Goal: Task Accomplishment & Management: Manage account settings

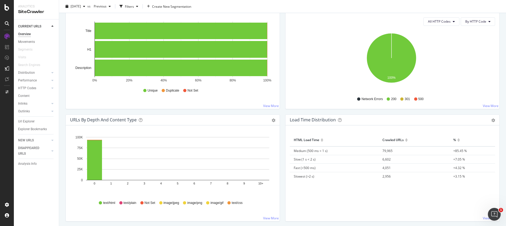
scroll to position [278, 0]
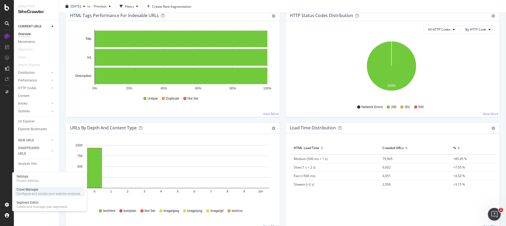
click at [32, 193] on div "Configure and access your website analyses" at bounding box center [49, 194] width 64 height 4
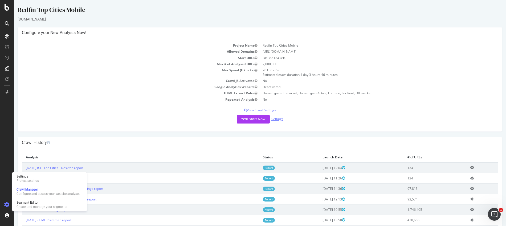
click at [277, 120] on link "Settings" at bounding box center [277, 119] width 12 height 5
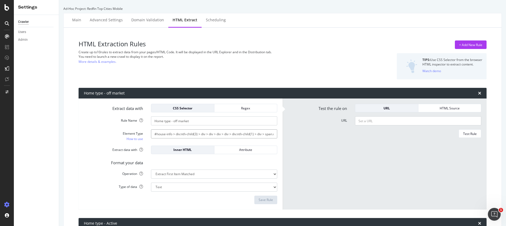
click at [228, 134] on input "#house-info > div:nth-child(3) > div > div > div > div > div:nth-child(1) > div…" at bounding box center [214, 133] width 126 height 9
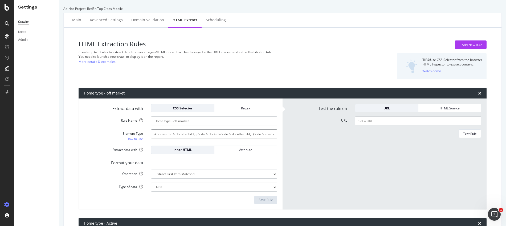
click at [228, 135] on input "#house-info > div:nth-child(3) > div > div > div > div > div:nth-child(1) > div…" at bounding box center [214, 133] width 126 height 9
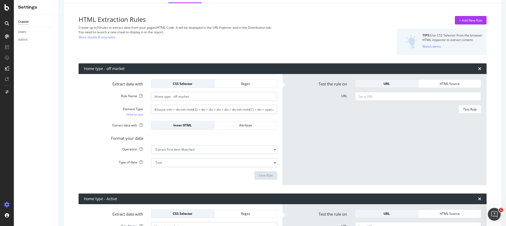
scroll to position [33, 0]
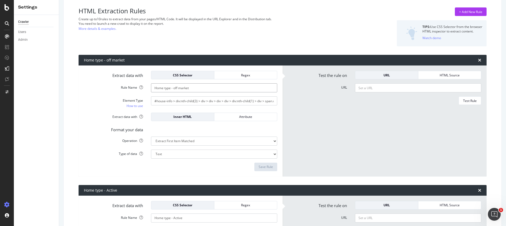
drag, startPoint x: 206, startPoint y: 89, endPoint x: 160, endPoint y: 89, distance: 45.3
click at [153, 85] on input "Home type - off market" at bounding box center [214, 87] width 126 height 9
click at [184, 101] on input "#house-info > div:nth-child(3) > div > div > div > div > div:nth-child(1) > div…" at bounding box center [214, 100] width 126 height 9
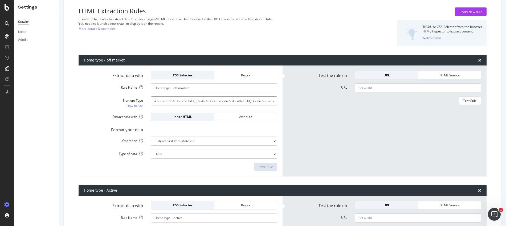
click at [184, 101] on input "#house-info > div:nth-child(3) > div > div > div > div > div:nth-child(1) > div…" at bounding box center [214, 100] width 126 height 9
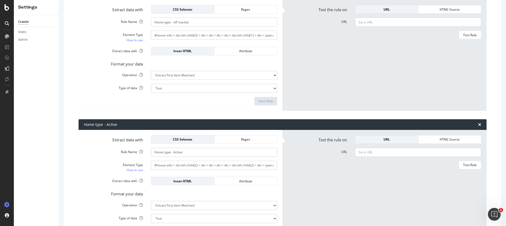
scroll to position [100, 0]
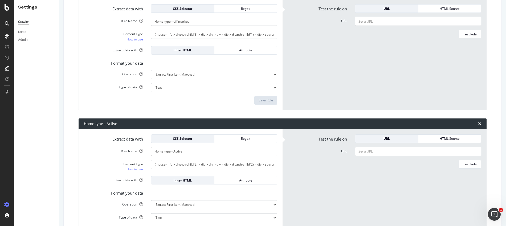
click at [172, 152] on input "Home type - Active" at bounding box center [214, 151] width 126 height 9
click at [172, 151] on input "Home type - Active" at bounding box center [214, 151] width 126 height 9
click at [180, 163] on input "#house-info > div:nth-child(2) > div > div > div > div > div:nth-child(2) > div…" at bounding box center [214, 164] width 126 height 9
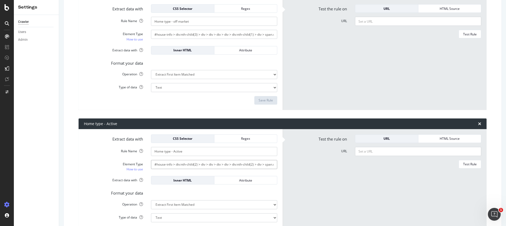
click at [180, 163] on input "#house-info > div:nth-child(2) > div > div > div > div > div:nth-child(2) > div…" at bounding box center [214, 164] width 126 height 9
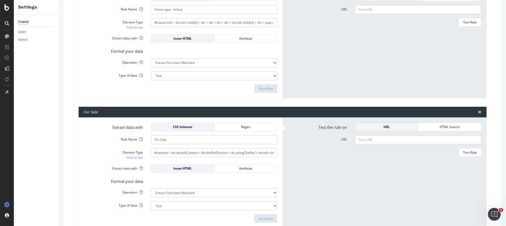
scroll to position [242, 0]
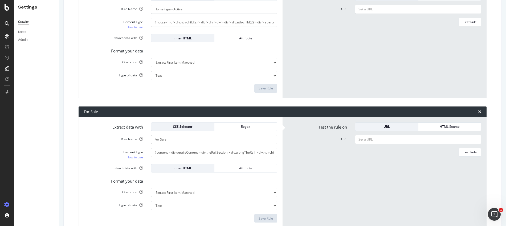
click at [163, 140] on input "For Sale" at bounding box center [214, 139] width 126 height 9
click at [186, 151] on input "#content > div.detailsContent > div.theRailSection > div.alongTheRail > div:nth…" at bounding box center [214, 152] width 126 height 9
click at [186, 150] on input "#content > div.detailsContent > div.theRailSection > div.alongTheRail > div:nth…" at bounding box center [214, 152] width 126 height 9
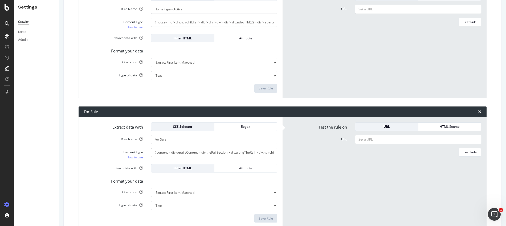
click at [186, 150] on input "#content > div.detailsContent > div.theRailSection > div.alongTheRail > div:nth…" at bounding box center [214, 152] width 126 height 9
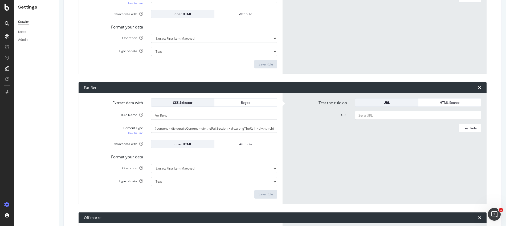
scroll to position [397, 0]
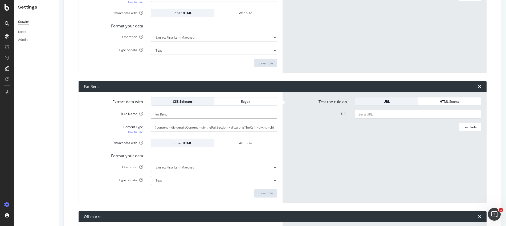
click at [164, 115] on input "For Rent" at bounding box center [214, 114] width 126 height 9
click at [194, 126] on input "#content > div.detailsContent > div.theRailSection > div.alongTheRail > div:nth…" at bounding box center [214, 127] width 126 height 9
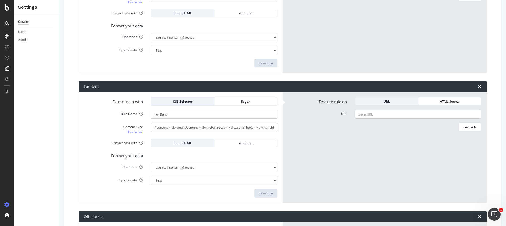
click at [194, 126] on input "#content > div.detailsContent > div.theRailSection > div.alongTheRail > div:nth…" at bounding box center [214, 127] width 126 height 9
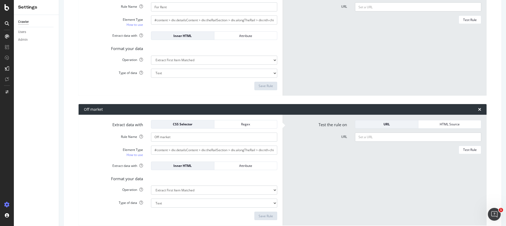
scroll to position [524, 0]
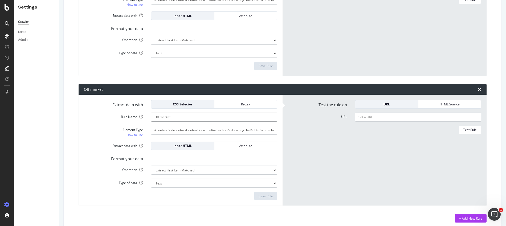
click at [172, 118] on input "Off market" at bounding box center [214, 117] width 126 height 9
click at [190, 131] on input "#content > div.detailsContent > div.theRailSection > div.alongTheRail > div:nth…" at bounding box center [214, 130] width 126 height 9
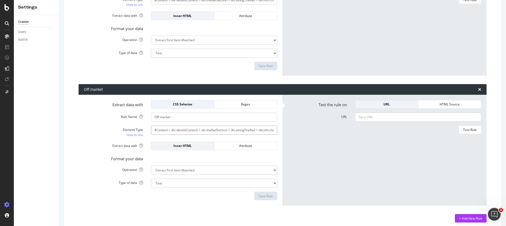
click at [190, 131] on input "#content > div.detailsContent > div.theRailSection > div.alongTheRail > div:nth…" at bounding box center [214, 130] width 126 height 9
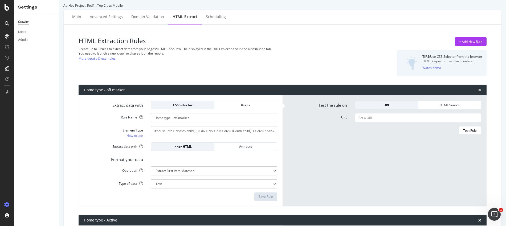
scroll to position [0, 0]
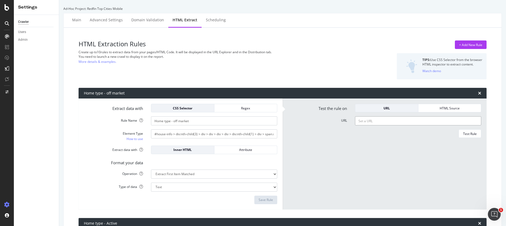
click at [381, 123] on input "URL" at bounding box center [418, 120] width 126 height 9
paste input "https://www.redfin.com/TN/Nashville/2801-Natchez-Trce-37212/home/108084978"
type input "https://www.redfin.com/TN/Nashville/2801-Natchez-Trce-37212/home/108084978"
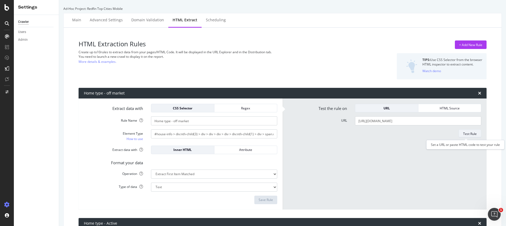
click at [463, 134] on div "Test Rule" at bounding box center [470, 134] width 14 height 5
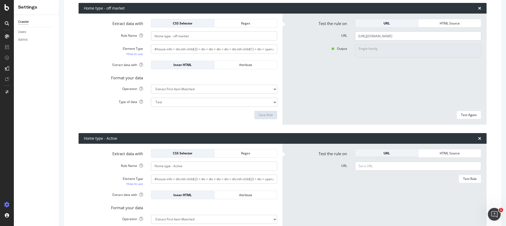
scroll to position [86, 0]
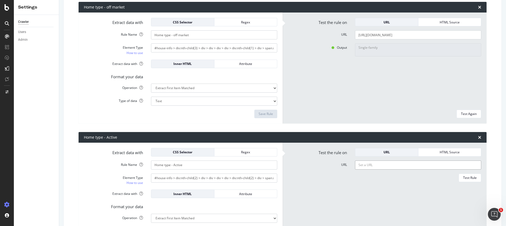
click at [370, 168] on input "URL" at bounding box center [418, 165] width 126 height 9
paste input "https://www.redfin.com/MA/Chicopee/75-Madison-St-01020/home/16143198"
type input "https://www.redfin.com/MA/Chicopee/75-Madison-St-01020/home/16143198"
click at [465, 180] on div "Test Rule" at bounding box center [470, 177] width 14 height 7
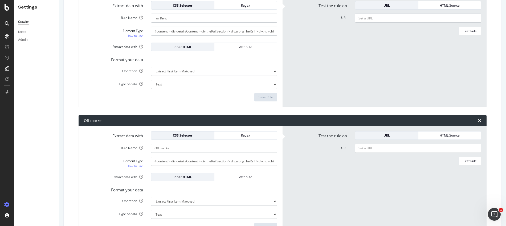
scroll to position [495, 0]
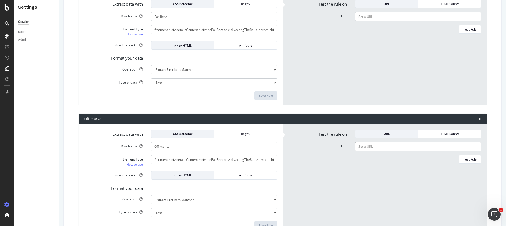
click at [384, 149] on input "URL" at bounding box center [418, 146] width 126 height 9
paste input "https://www.redfin.com/TN/Nashville/2801-Natchez-Trce-37212/home/108084978"
type input "https://www.redfin.com/TN/Nashville/2801-Natchez-Trce-37212/home/108084978"
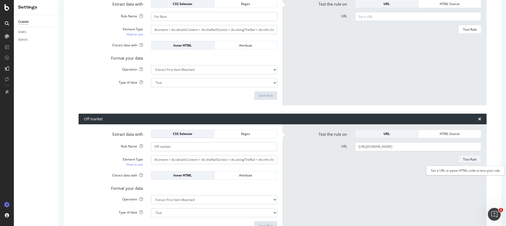
click at [476, 160] on button "Test Rule" at bounding box center [470, 159] width 23 height 9
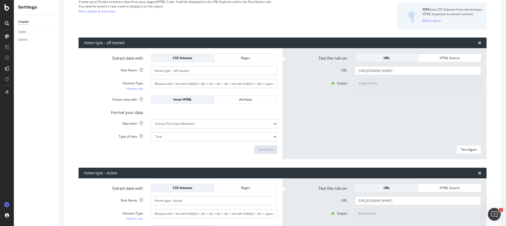
scroll to position [50, 0]
click at [386, 70] on input "https://www.redfin.com/TN/Nashville/2801-Natchez-Trce-37212/home/108084978" at bounding box center [418, 70] width 126 height 9
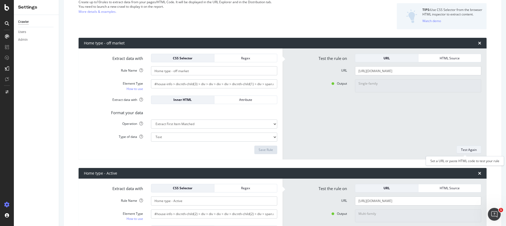
scroll to position [0, 0]
click at [461, 150] on div "Test Again" at bounding box center [469, 150] width 16 height 5
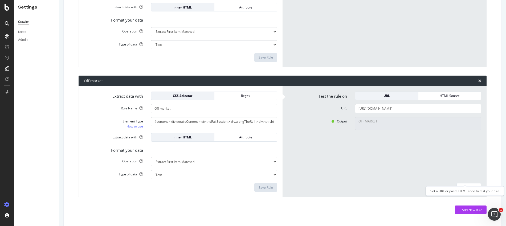
scroll to position [540, 0]
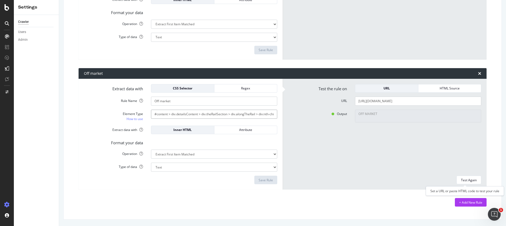
click at [162, 114] on input "#content > div.detailsContent > div.theRailSection > div.alongTheRail > div:nth…" at bounding box center [214, 114] width 126 height 9
click at [470, 205] on div "+ Add New Rule" at bounding box center [470, 202] width 23 height 8
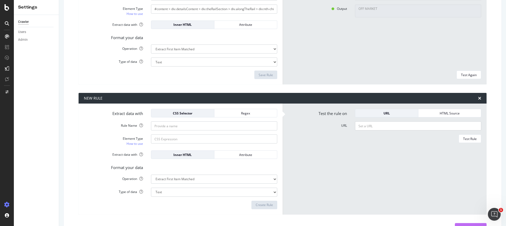
scroll to position [660, 0]
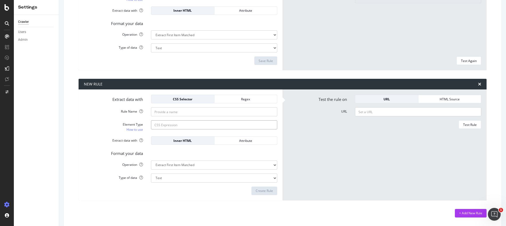
paste input ".ListingStatusBannerSection, .status-banner"
type input ".ListingStatusBannerSection, .status-banner"
click at [178, 109] on input "Rule Name" at bounding box center [214, 111] width 126 height 9
click at [178, 110] on input "Rule Name" at bounding box center [214, 111] width 126 height 9
type input "Status"
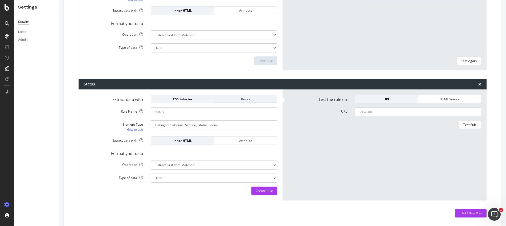
click at [235, 101] on div "Regex" at bounding box center [246, 99] width 54 height 5
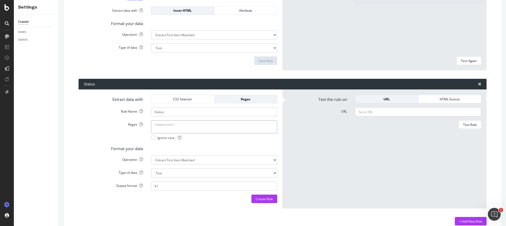
paste textarea "(?i)\b(for sale|for rent|off market|sold)\b"
type textarea "(?i)\b(for sale|for rent|off market|sold)\b"
click at [405, 112] on input "URL" at bounding box center [418, 111] width 126 height 9
paste input "https://www.redfin.com/MA/Chicopee/75-Madison-St-01020/home/16143198"
click at [464, 124] on div "Test Rule" at bounding box center [470, 125] width 14 height 5
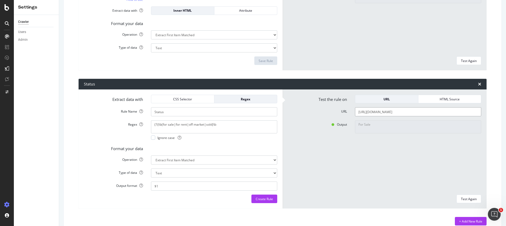
click at [408, 111] on input "https://www.redfin.com/MA/Chicopee/75-Madison-St-01020/home/16143198" at bounding box center [418, 111] width 126 height 9
paste input "TN/Nashville/2801-Natchez-Trce-37212/home/10808497"
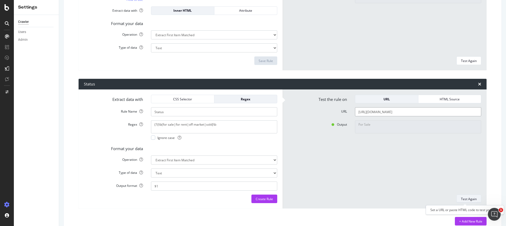
type input "https://www.redfin.com/TN/Nashville/2801-Natchez-Trce-37212/home/108084978"
click at [461, 201] on div "Test Again" at bounding box center [469, 199] width 16 height 5
type textarea "sold"
click at [397, 112] on input "https://www.redfin.com/TN/Nashville/2801-Natchez-Trce-37212/home/108084978" at bounding box center [418, 111] width 126 height 9
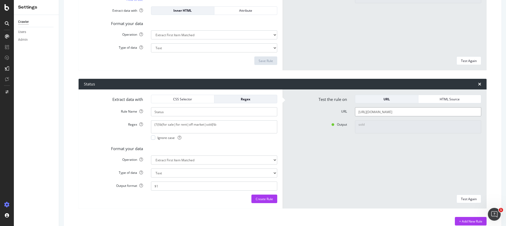
click at [397, 112] on input "https://www.redfin.com/TN/Nashville/2801-Natchez-Trce-37212/home/108084978" at bounding box center [418, 111] width 126 height 9
paste input "708-W-Linden-Ave-37212/home/107977241"
type input "[URL][DOMAIN_NAME]"
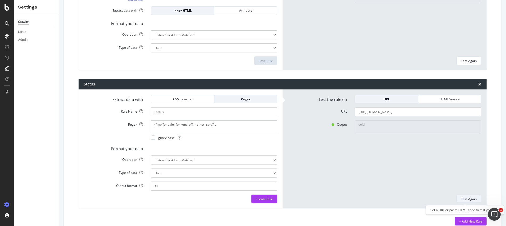
scroll to position [0, 0]
click at [464, 199] on div "Test Again" at bounding box center [469, 199] width 16 height 5
type textarea "Sold"
click at [174, 113] on input "Status" at bounding box center [214, 111] width 126 height 9
click at [154, 112] on input "Status" at bounding box center [214, 111] width 126 height 9
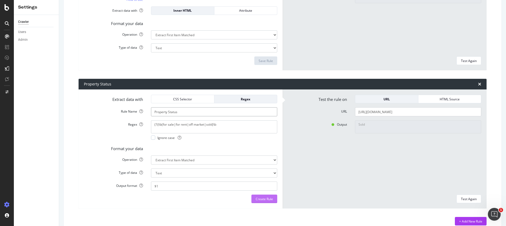
type input "Property Status"
click at [261, 200] on div "Create Rule" at bounding box center [264, 199] width 17 height 5
click at [170, 101] on div "CSS Selector" at bounding box center [183, 99] width 54 height 5
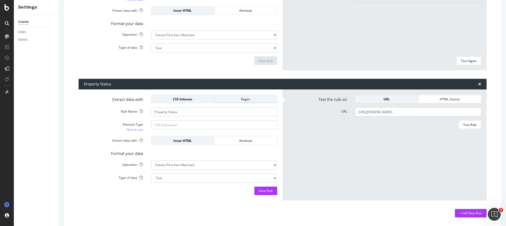
click at [233, 102] on div "Regex" at bounding box center [246, 98] width 54 height 7
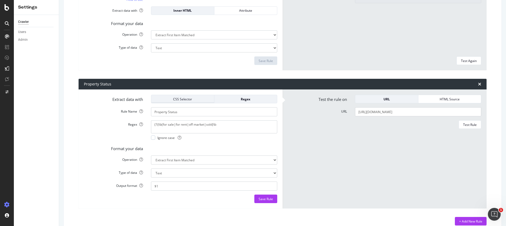
click at [179, 101] on div "CSS Selector" at bounding box center [183, 98] width 54 height 7
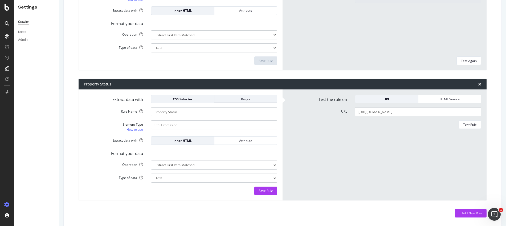
click at [238, 101] on div "Regex" at bounding box center [246, 98] width 54 height 7
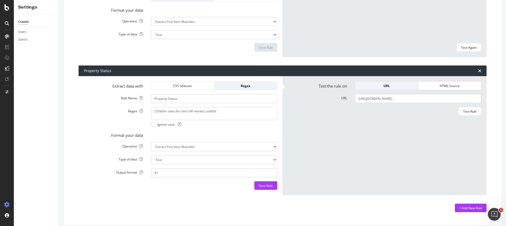
scroll to position [679, 0]
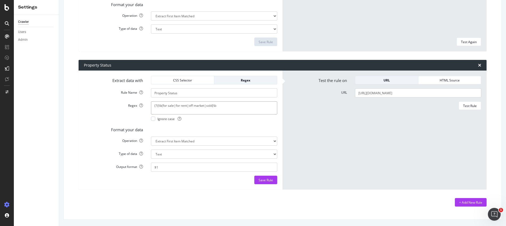
drag, startPoint x: 241, startPoint y: 108, endPoint x: 129, endPoint y: 103, distance: 111.7
click at [129, 103] on div "Regex (?i)\b(for sale|for rent|off market|sold)\b Ignore case" at bounding box center [180, 110] width 201 height 19
click at [393, 93] on input "https://www.redfin.com/TN/Nashville/2708-W-Linden-Ave-37212/home/107977241" at bounding box center [418, 92] width 126 height 9
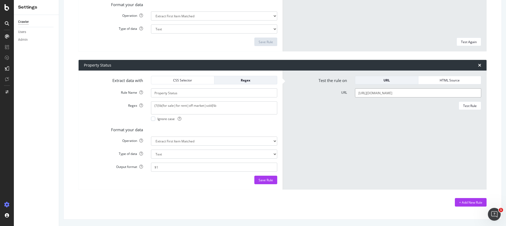
paste input "MA/Chicopee/75-Madison-St-01020/home/16143198"
click at [463, 105] on div "Test Rule" at bounding box center [470, 106] width 14 height 5
click at [393, 91] on input "https://www.redfin.com/MA/Chicopee/75-Madison-St-01020/home/16143198" at bounding box center [418, 92] width 126 height 9
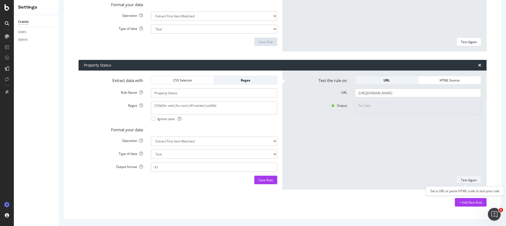
click at [468, 178] on div "Test Again" at bounding box center [469, 180] width 16 height 5
click at [410, 92] on input "https://www.redfin.com/MA/Chicopee/75-Madison-St-01020/home/16143198" at bounding box center [418, 92] width 126 height 9
paste input "TN/Nashville/2801-Natchez-Trce-37212/home/10808497"
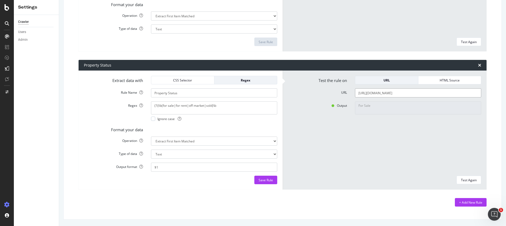
scroll to position [0, 4]
type input "https://www.redfin.com/TN/Nashville/2801-Natchez-Trce-37212/home/108084978"
click at [465, 180] on div "Test Again" at bounding box center [469, 180] width 16 height 5
type textarea "sold"
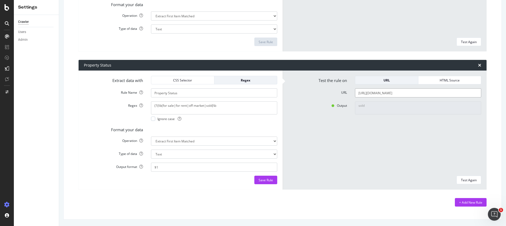
click at [376, 95] on input "https://www.redfin.com/TN/Nashville/2801-Natchez-Trce-37212/home/108084978" at bounding box center [418, 92] width 126 height 9
paste input "708-W-Linden-Ave-37212/home/107977241"
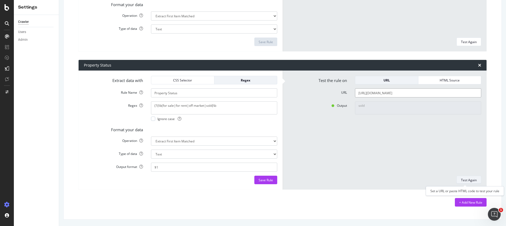
type input "https://www.redfin.com/TN/Nashville/2708-W-Linden-Ave-37212/home/107977241"
click at [467, 181] on div "Test Again" at bounding box center [469, 180] width 16 height 5
type textarea "Sold"
drag, startPoint x: 214, startPoint y: 104, endPoint x: 149, endPoint y: 105, distance: 65.5
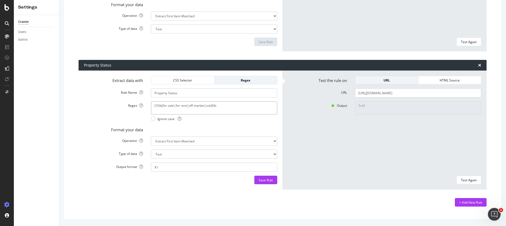
click at [149, 105] on div "(?i)\b(for sale|for rent|off market|sold)\b Ignore case" at bounding box center [214, 110] width 134 height 19
paste textarea
type textarea "(?i)\b(for sale|for rent|off market|sold)\b"
click at [262, 181] on div "Save Rule" at bounding box center [266, 180] width 14 height 5
click at [383, 94] on input "https://www.redfin.com/TN/Nashville/2708-W-Linden-Ave-37212/home/107977241" at bounding box center [418, 92] width 126 height 9
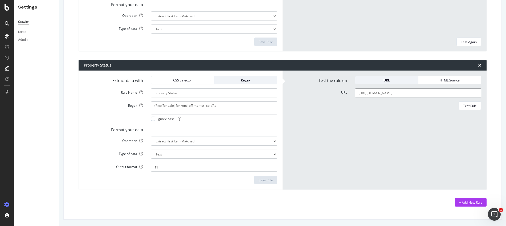
click at [383, 94] on input "https://www.redfin.com/TN/Nashville/2708-W-Linden-Ave-37212/home/107977241" at bounding box center [418, 92] width 126 height 9
paste input "https://www.redfin.com/MA/Chicopee/75-Madison-St-01020/home/16143198"
click at [467, 105] on div "Test Rule" at bounding box center [470, 106] width 14 height 5
click at [378, 94] on input "https://www.redfin.com/MA/Chicopee/75-Madison-St-01020/home/16143198" at bounding box center [418, 92] width 126 height 9
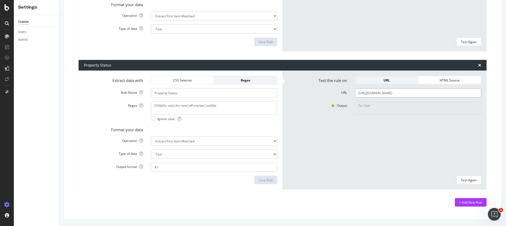
click at [378, 94] on input "https://www.redfin.com/MA/Chicopee/75-Madison-St-01020/home/16143198" at bounding box center [418, 92] width 126 height 9
paste input "TN/Nashville/2801-Natchez-Trce-37212/home/10808497"
type input "https://www.redfin.com/TN/Nashville/2801-Natchez-Trce-37212/home/108084978"
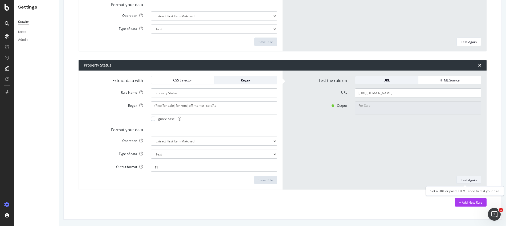
scroll to position [0, 0]
click at [466, 181] on div "Test Again" at bounding box center [469, 180] width 16 height 5
type textarea "sold"
click at [406, 92] on input "https://www.redfin.com/TN/Nashville/2801-Natchez-Trce-37212/home/108084978" at bounding box center [418, 92] width 126 height 9
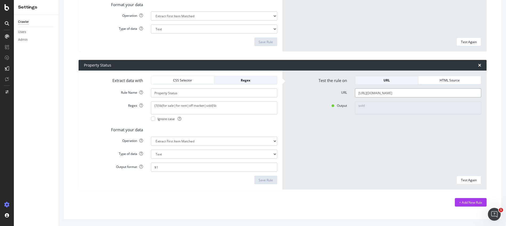
click at [406, 92] on input "https://www.redfin.com/TN/Nashville/2801-Natchez-Trce-37212/home/108084978" at bounding box center [418, 92] width 126 height 9
click at [463, 180] on div "Test Again" at bounding box center [469, 180] width 16 height 5
click at [393, 93] on input "https://www.redfin.com/TN/Nashville/2801-Natchez-Trce-37212/home/108084978" at bounding box center [418, 92] width 126 height 9
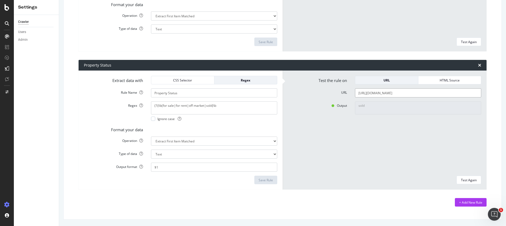
paste input "708-W-Linden-Ave-37212/home/107977241"
type input "https://www.redfin.com/TN/Nashville/2708-W-Linden-Ave-37212/home/107977241"
click at [461, 180] on div "Test Again" at bounding box center [469, 180] width 16 height 5
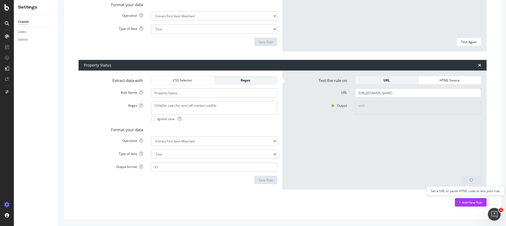
type textarea "Sold"
click at [189, 82] on div "CSS Selector" at bounding box center [183, 80] width 54 height 5
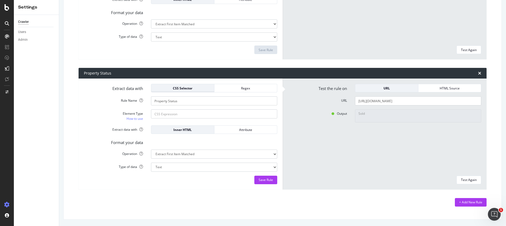
scroll to position [671, 0]
click at [177, 115] on input "Element Type How to use" at bounding box center [214, 113] width 126 height 9
paste input ".ListingStatusBannerSection span.bp-DefinitionFlyout"
type input ".ListingStatusBannerSection span.bp-DefinitionFlyout"
click at [255, 90] on div "Regex" at bounding box center [246, 88] width 54 height 5
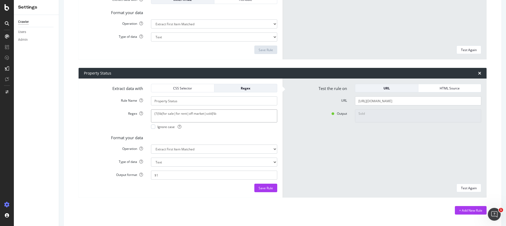
drag, startPoint x: 226, startPoint y: 116, endPoint x: 147, endPoint y: 112, distance: 78.4
click at [147, 112] on div "(?i)\b(for sale|for rent|off market|sold)\b Ignore case" at bounding box center [214, 118] width 134 height 19
paste textarea "(?:—|on)\s+([A-Z][a-z]{2}\s+\d{1,2},\s+\d{4})"
type textarea "(?i)(?:—|on)\s+([A-Z][a-z]{2}\s+\d{1,2},\s+\d{4})"
click at [190, 88] on div "CSS Selector" at bounding box center [183, 88] width 54 height 5
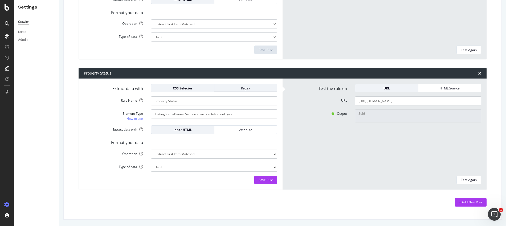
click at [237, 89] on div "Regex" at bounding box center [246, 88] width 54 height 5
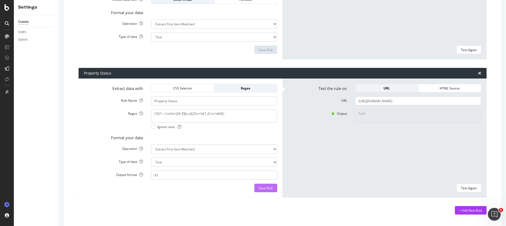
click at [266, 189] on div "Save Rule" at bounding box center [266, 188] width 14 height 5
click at [470, 115] on div "Test Rule" at bounding box center [470, 114] width 14 height 5
click at [380, 101] on input "https://www.redfin.com/TN/Nashville/2708-W-Linden-Ave-37212/home/107977241" at bounding box center [418, 100] width 126 height 9
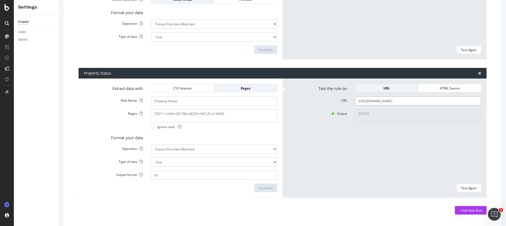
paste input "801-Natchez-Trce-37212/home/108084978"
type input "https://www.redfin.com/TN/Nashville/2801-Natchez-Trce-37212/home/108084978"
click at [468, 189] on div "Test Again" at bounding box center [469, 188] width 16 height 5
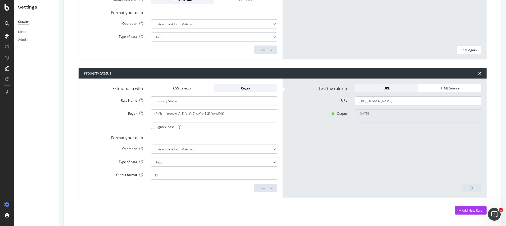
type textarea "Oct 18, 2006"
click at [190, 88] on div "CSS Selector" at bounding box center [183, 88] width 54 height 5
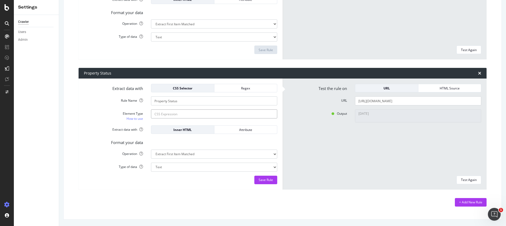
paste input ".ListingStatusBannerSection span.bp-DefinitionFlyout"
type input ".ListingStatusBannerSection span.bp-DefinitionFlyout"
click at [468, 178] on div "Test Again" at bounding box center [469, 180] width 16 height 5
type textarea "OFF MARKET"
click at [394, 101] on input "https://www.redfin.com/TN/Nashville/2801-Natchez-Trce-37212/home/108084978" at bounding box center [418, 100] width 126 height 9
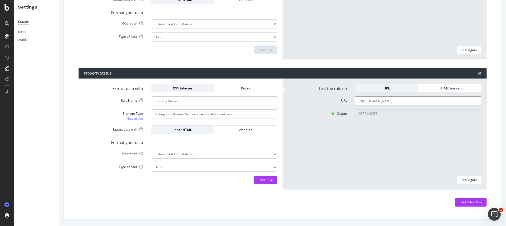
click at [394, 101] on input "https://www.redfin.com/TN/Nashville/2801-Natchez-Trce-37212/home/108084978" at bounding box center [418, 100] width 126 height 9
paste input "MA/Chicopee/75-Madison-St-01020/home/1614319"
type input "https://www.redfin.com/MA/Chicopee/75-Madison-St-01020/home/16143198"
click at [467, 179] on div "Test Again" at bounding box center [469, 180] width 16 height 5
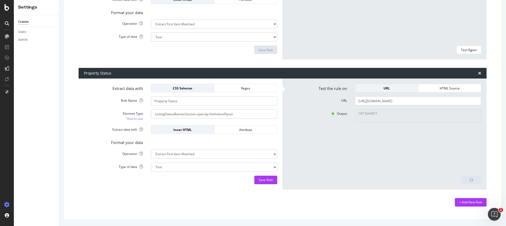
type textarea "No results matched this rule"
click at [403, 102] on input "https://www.redfin.com/MA/Chicopee/75-Madison-St-01020/home/16143198" at bounding box center [418, 100] width 126 height 9
click at [467, 181] on div "Test Again" at bounding box center [469, 180] width 16 height 5
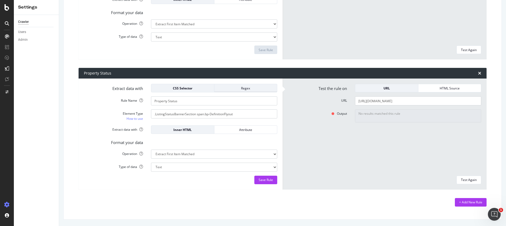
click at [229, 89] on div "Regex" at bounding box center [246, 88] width 54 height 5
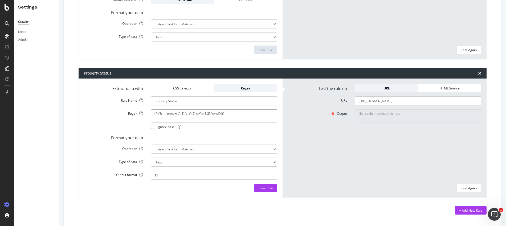
drag, startPoint x: 197, startPoint y: 109, endPoint x: 132, endPoint y: 108, distance: 65.0
click at [131, 108] on form "Extract data with CSS Selector Regex Rule Name Property Status Regex (?i)(?:—|o…" at bounding box center [180, 138] width 193 height 108
paste textarea "^\s*(off market|for sale|for rent|sold)"
type textarea "(?i)^\s*(off market|for sale|for rent|sold)"
click at [265, 186] on div "Save Rule" at bounding box center [266, 188] width 14 height 5
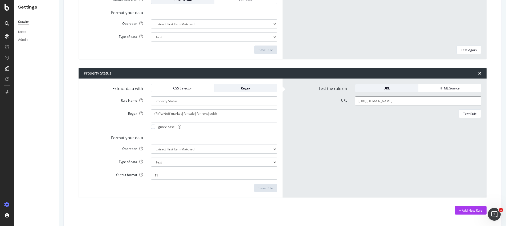
click at [363, 99] on input "https://www.redfin.com/MA/Chicopee/75-Madison-St-01020/home/16143198" at bounding box center [418, 100] width 126 height 9
click at [362, 99] on input "https://www.redfin.com/MA/Chicopee/75-Madison-St-01020/home/16143198" at bounding box center [418, 100] width 126 height 9
paste input "TN/Nashville/2708-W-Linden-Ave-37212/home/107977241"
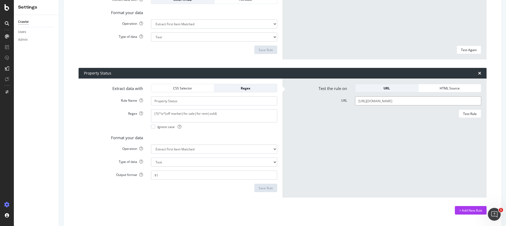
scroll to position [0, 5]
type input "https://www.redfin.com/TN/Nashville/2708-W-Linden-Ave-37212/home/107977241"
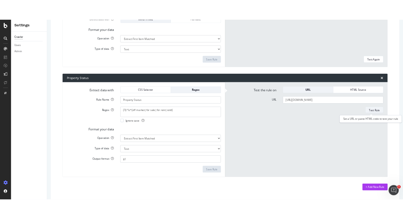
scroll to position [0, 0]
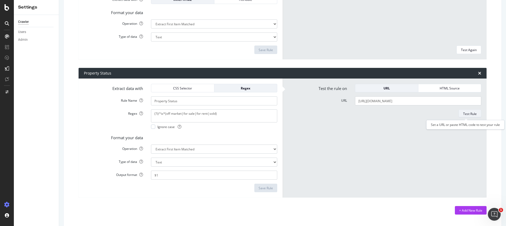
click at [468, 111] on div "Test Rule" at bounding box center [470, 113] width 14 height 7
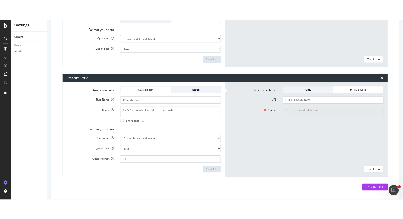
scroll to position [671, 0]
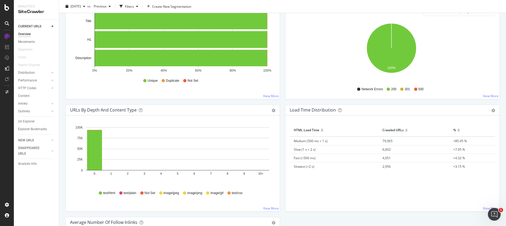
scroll to position [235, 0]
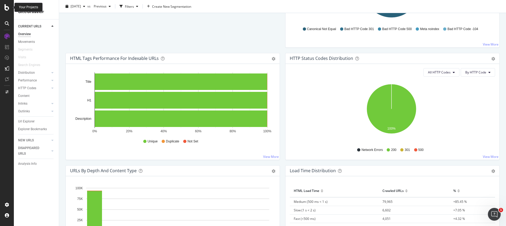
click at [7, 8] on icon at bounding box center [7, 7] width 5 height 6
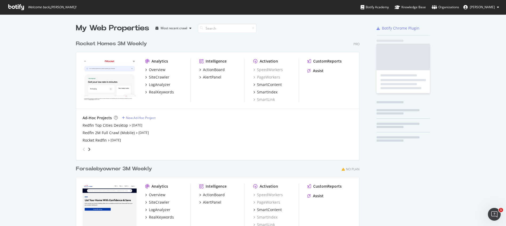
scroll to position [222, 498]
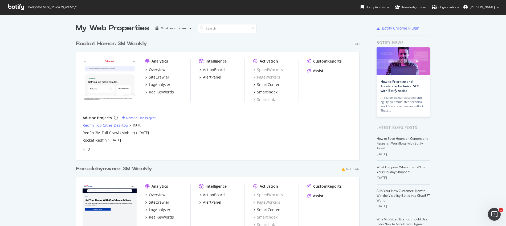
click at [88, 126] on div "Redfin Top Cities Desktop" at bounding box center [106, 125] width 46 height 5
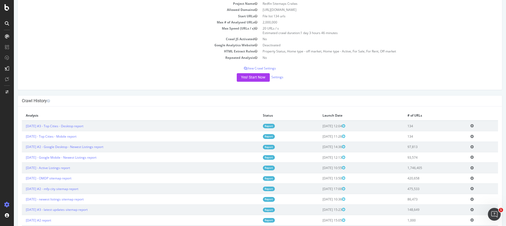
scroll to position [42, 0]
click at [54, 126] on link "[DATE] #3 - Top Cities - Desktop report" at bounding box center [55, 125] width 58 height 5
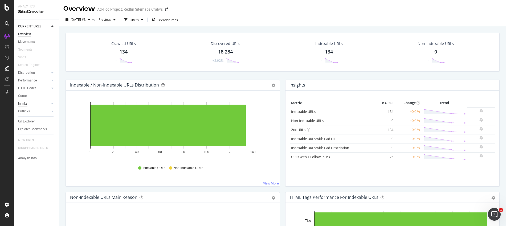
click at [25, 103] on div "Inlinks" at bounding box center [22, 104] width 9 height 6
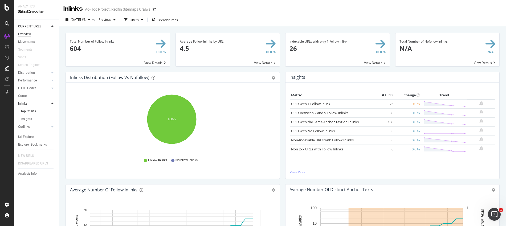
click at [27, 34] on div "Overview" at bounding box center [24, 34] width 13 height 6
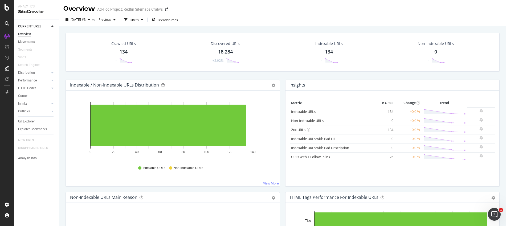
click at [221, 43] on div "Discovered URLs" at bounding box center [226, 43] width 30 height 5
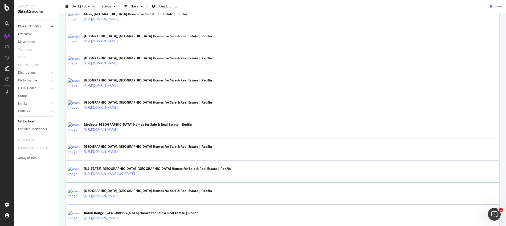
scroll to position [287, 0]
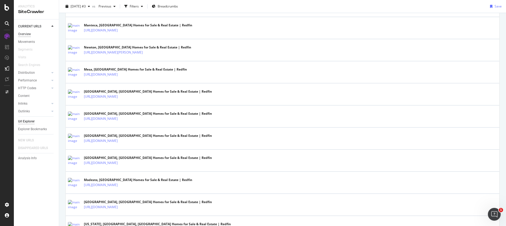
click at [23, 34] on div "Overview" at bounding box center [24, 34] width 13 height 6
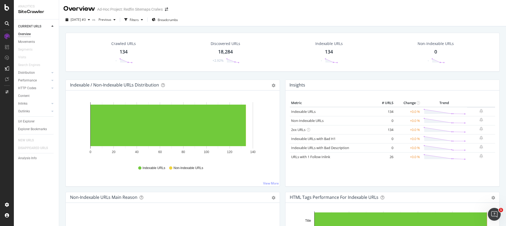
click at [217, 43] on div "Discovered URLs" at bounding box center [226, 43] width 30 height 5
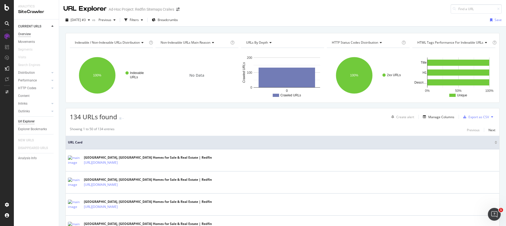
click at [26, 34] on div "Overview" at bounding box center [24, 34] width 13 height 6
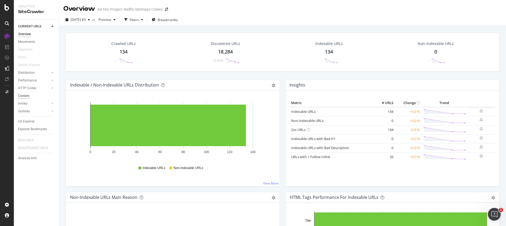
click at [22, 95] on div "Content" at bounding box center [23, 96] width 11 height 6
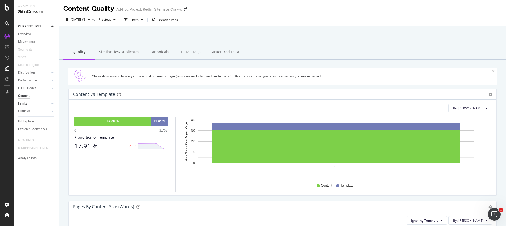
click at [23, 103] on div "Inlinks" at bounding box center [22, 104] width 9 height 6
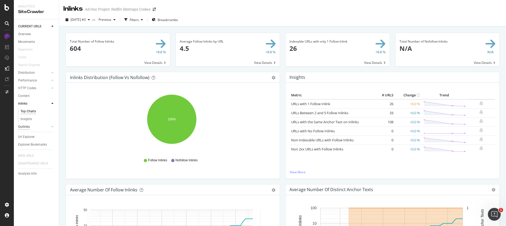
click at [26, 127] on div "Outlinks" at bounding box center [24, 127] width 12 height 6
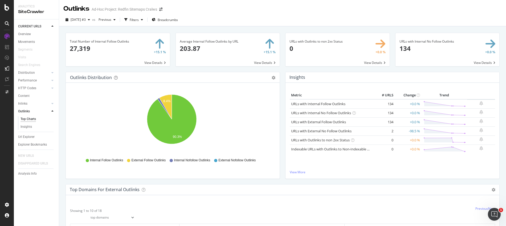
click at [17, 33] on div "CURRENT URLS Overview Movements Segments Visits Search Engines Distribution Top…" at bounding box center [36, 122] width 45 height 207
click at [22, 35] on div "Overview" at bounding box center [24, 34] width 13 height 6
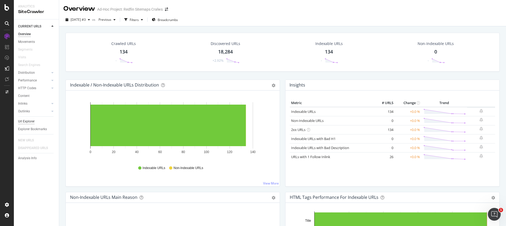
click at [26, 122] on div "Url Explorer" at bounding box center [26, 122] width 17 height 6
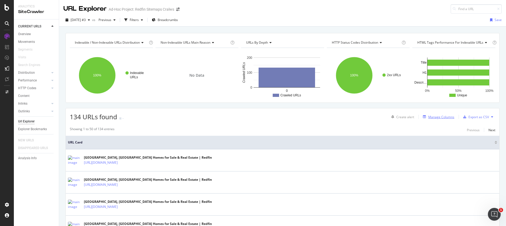
click at [428, 116] on div "Manage Columns" at bounding box center [441, 117] width 26 height 5
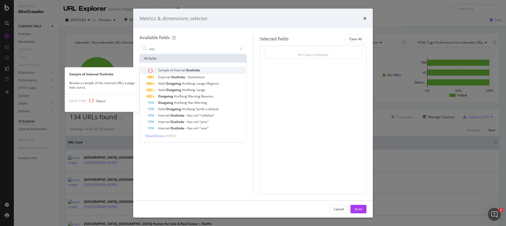
type input "out"
click at [195, 71] on span "Outlinks" at bounding box center [193, 70] width 14 height 5
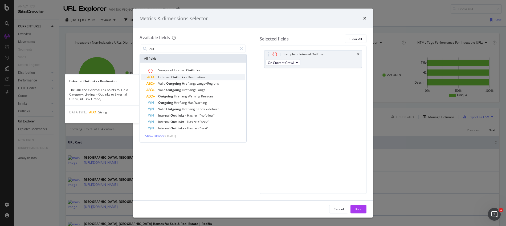
click at [190, 76] on span "Destination" at bounding box center [196, 77] width 17 height 5
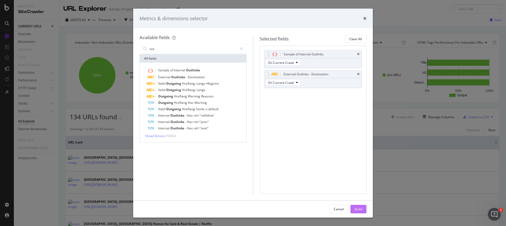
click at [355, 207] on div "Build" at bounding box center [358, 209] width 7 height 5
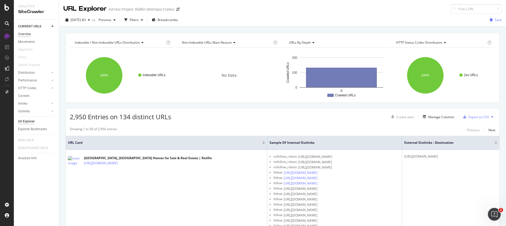
click at [28, 34] on div "Overview" at bounding box center [24, 34] width 13 height 6
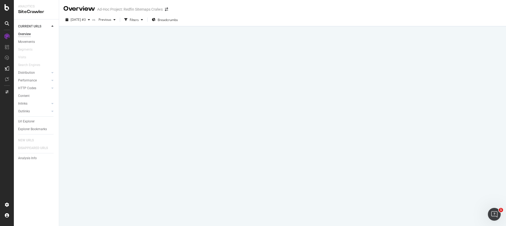
click at [28, 34] on div "Overview" at bounding box center [24, 34] width 13 height 6
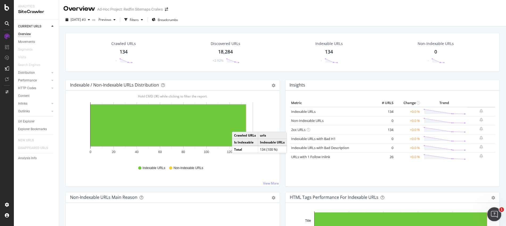
click at [496, 215] on icon "Open Intercom Messenger" at bounding box center [493, 213] width 9 height 9
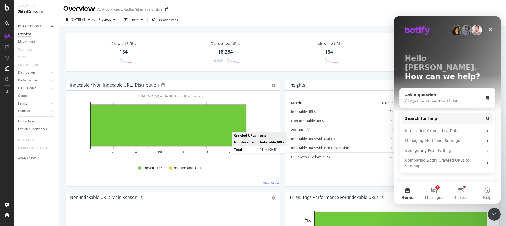
click at [433, 98] on div "AI Agent and team can help" at bounding box center [444, 101] width 78 height 6
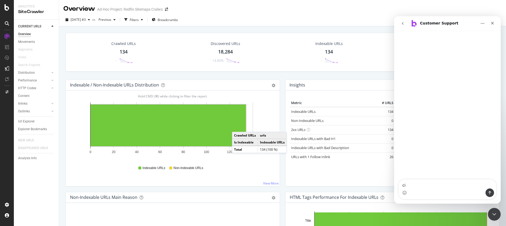
type textarea "c"
type textarea "how to compile list of discovered URLs in report"
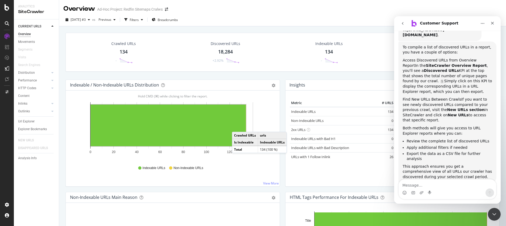
scroll to position [73, 0]
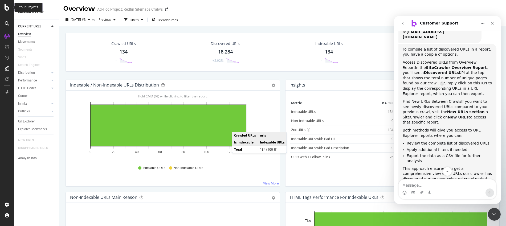
click at [8, 9] on icon at bounding box center [7, 7] width 5 height 6
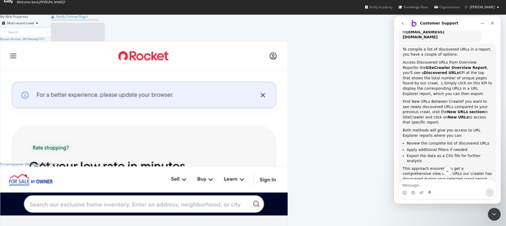
scroll to position [237, 284]
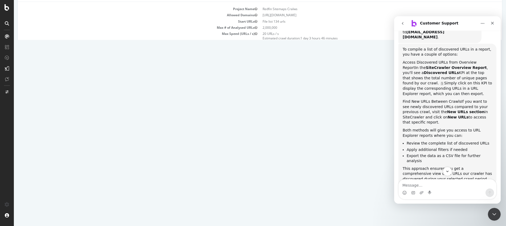
scroll to position [46, 0]
click at [80, 145] on link "2025 Sep. 12th #2 - Google Desktop - Newest Listings report" at bounding box center [65, 143] width 78 height 5
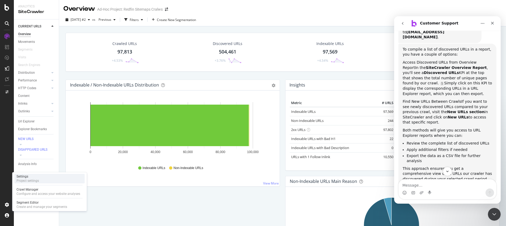
click at [33, 181] on div "Project settings" at bounding box center [28, 181] width 22 height 4
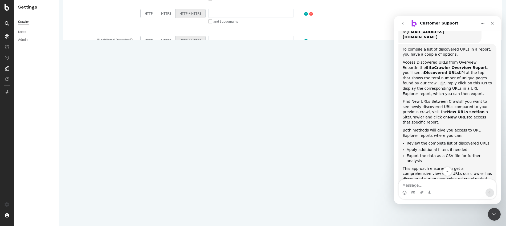
scroll to position [224, 0]
click at [6, 8] on icon at bounding box center [7, 7] width 5 height 6
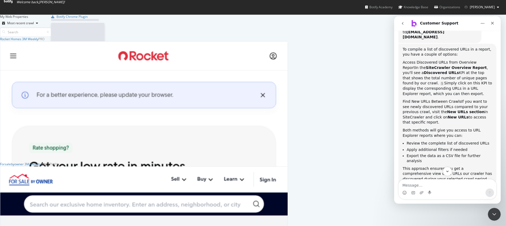
scroll to position [222, 498]
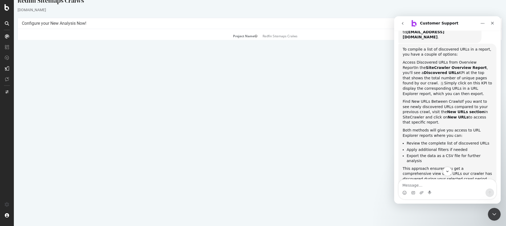
scroll to position [20, 0]
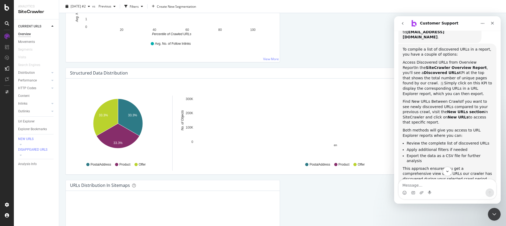
scroll to position [643, 0]
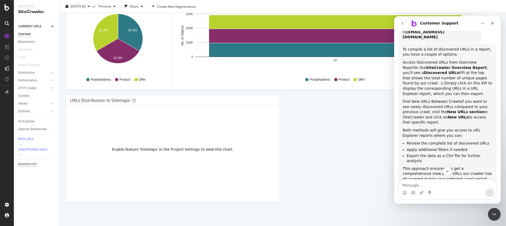
click at [27, 163] on div "Analysis Info" at bounding box center [27, 164] width 19 height 6
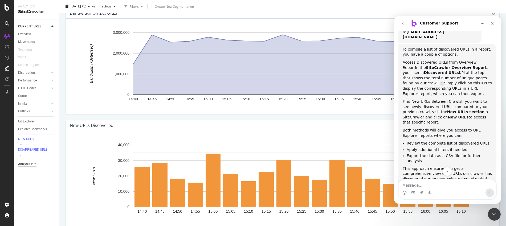
scroll to position [746, 0]
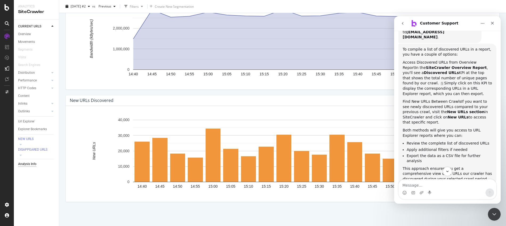
click at [32, 165] on div "Analysis Info" at bounding box center [27, 164] width 18 height 6
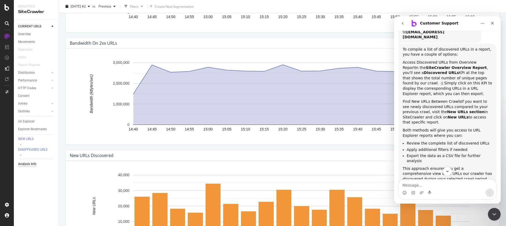
scroll to position [704, 0]
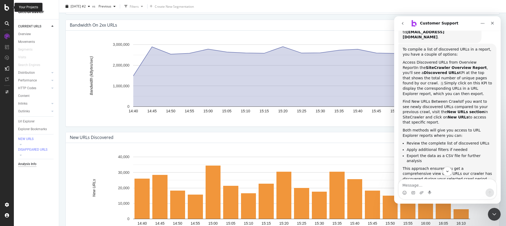
click at [7, 10] on icon at bounding box center [7, 7] width 5 height 6
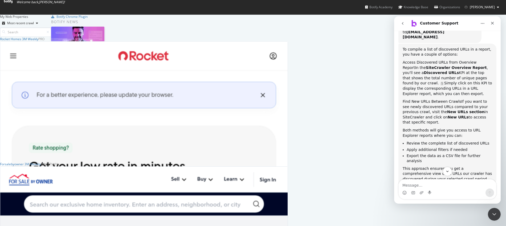
scroll to position [222, 498]
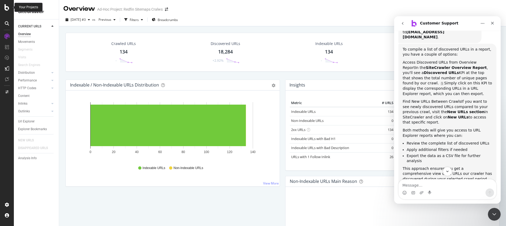
click at [7, 8] on icon at bounding box center [7, 7] width 5 height 6
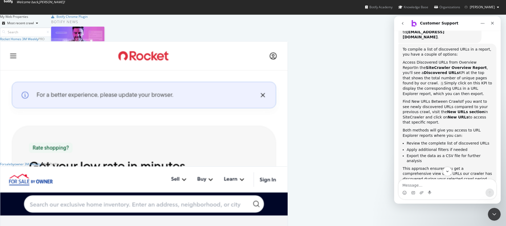
scroll to position [222, 498]
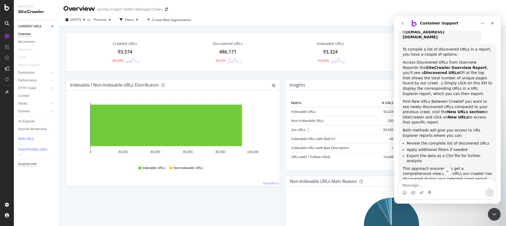
click at [29, 165] on div "Analysis Info" at bounding box center [27, 164] width 19 height 6
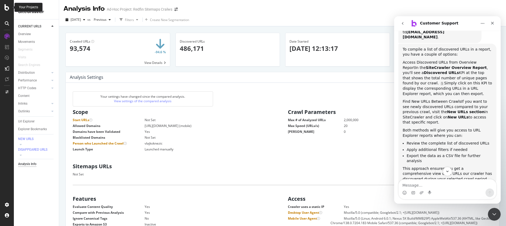
click at [9, 9] on div at bounding box center [7, 7] width 13 height 6
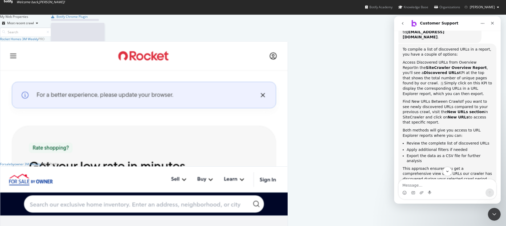
scroll to position [222, 498]
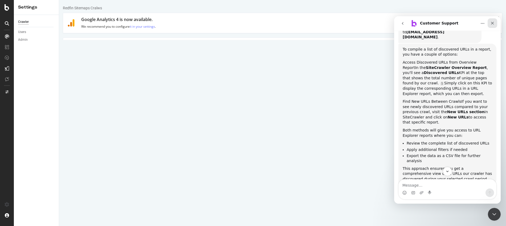
click at [494, 23] on icon "Close" at bounding box center [492, 23] width 4 height 4
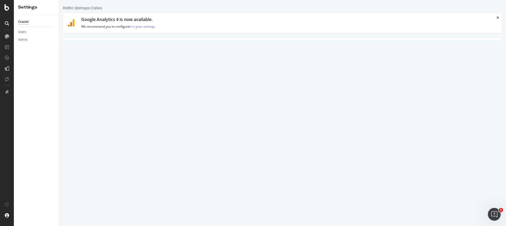
scroll to position [87, 0]
click at [291, 125] on link "Clear uploaded file" at bounding box center [308, 124] width 42 height 9
click at [160, 124] on input "file" at bounding box center [282, 124] width 285 height 9
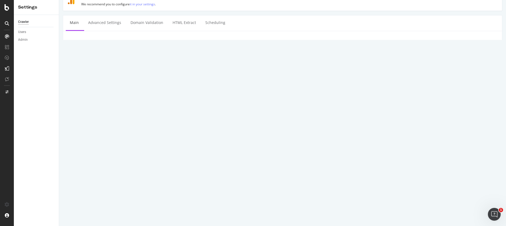
scroll to position [23, 0]
click at [163, 177] on label "Mobile/Responsive" at bounding box center [159, 176] width 39 height 9
click at [156, 177] on label "Mobile/Responsive" at bounding box center [159, 176] width 39 height 9
type input "C:\fakepath\redfin_newest_allstates_sample10000.txt"
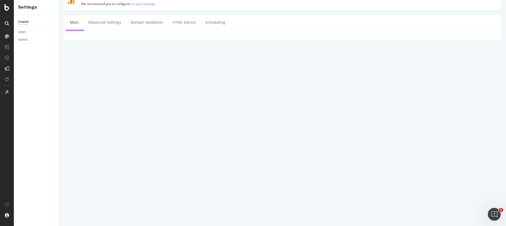
click at [153, 177] on label "Mobile/Responsive" at bounding box center [159, 176] width 39 height 9
click at [59, 0] on input "Mobile/Responsive" at bounding box center [59, 0] width 0 height 0
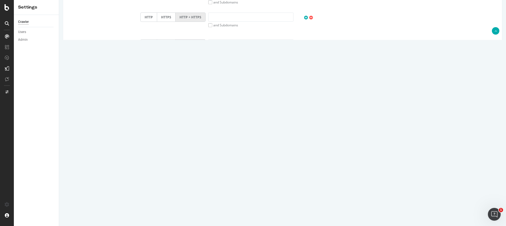
scroll to position [224, 0]
click at [285, 208] on input "Save & Back to Project" at bounding box center [289, 209] width 39 height 8
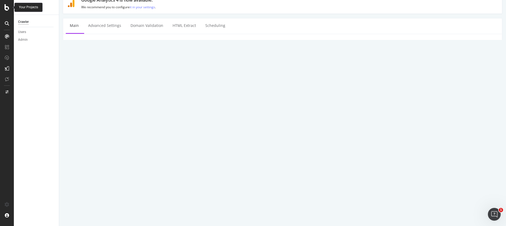
click at [6, 6] on icon at bounding box center [7, 7] width 5 height 6
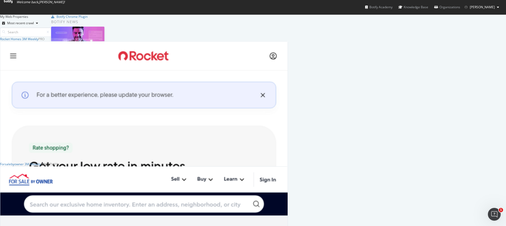
scroll to position [33, 0]
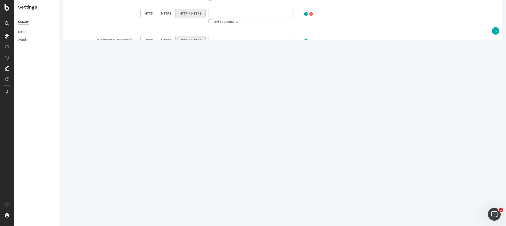
scroll to position [247, 0]
click at [280, 210] on input "Save & Back to Project" at bounding box center [289, 209] width 39 height 8
click at [284, 207] on input "Save & Back to Project" at bounding box center [289, 209] width 39 height 8
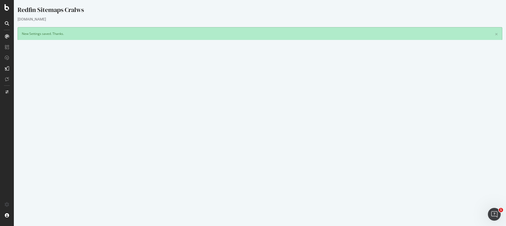
click at [259, 162] on button "Yes! Start Now" at bounding box center [253, 161] width 33 height 9
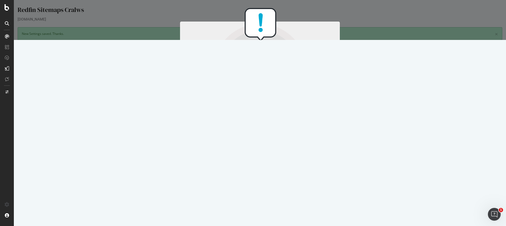
click at [275, 134] on button "Start Now Anyway" at bounding box center [269, 135] width 36 height 9
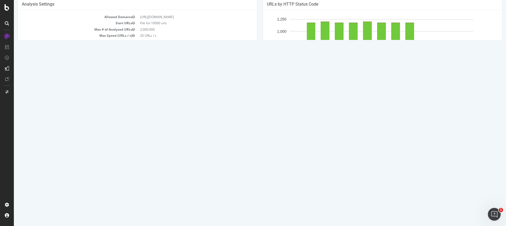
scroll to position [68, 0]
click at [81, 137] on button "Refresh" at bounding box center [77, 135] width 23 height 9
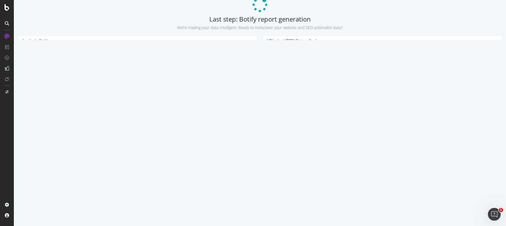
scroll to position [21, 0]
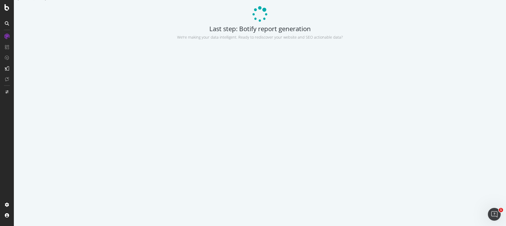
click at [139, 118] on p "View Crawl Settings" at bounding box center [137, 115] width 231 height 5
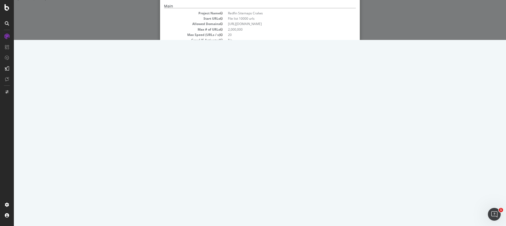
scroll to position [0, 0]
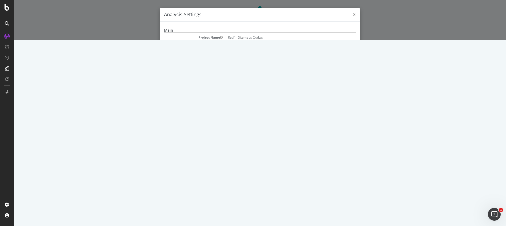
click at [353, 15] on span "×" at bounding box center [354, 14] width 3 height 7
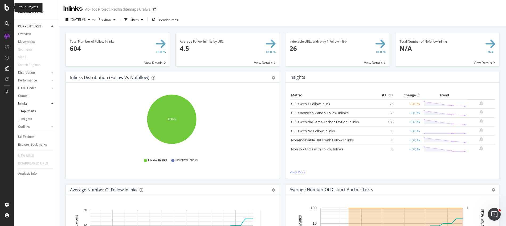
click at [8, 8] on icon at bounding box center [7, 7] width 5 height 6
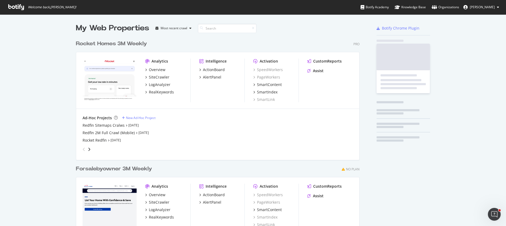
scroll to position [222, 498]
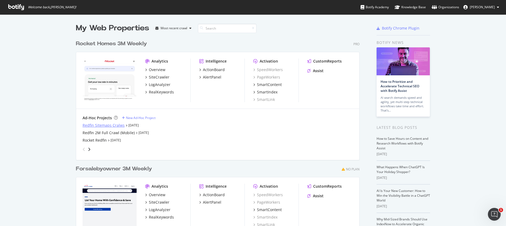
click at [92, 124] on div "Redfin Sitemaps Cralws" at bounding box center [104, 125] width 42 height 5
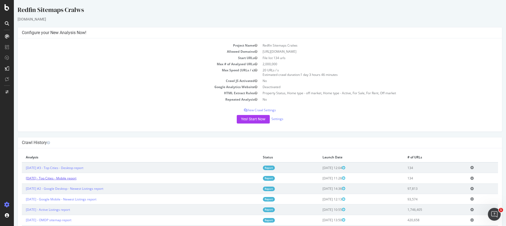
click at [76, 179] on link "[DATE] - Top Cities - Mobile report" at bounding box center [51, 178] width 51 height 5
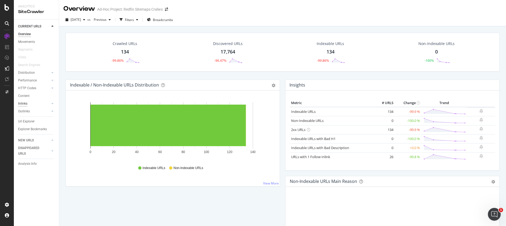
click at [23, 103] on div "Inlinks" at bounding box center [22, 104] width 9 height 6
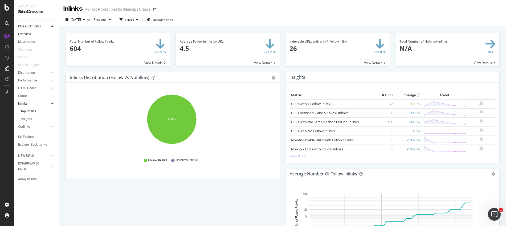
click at [31, 34] on link "Overview" at bounding box center [36, 34] width 37 height 6
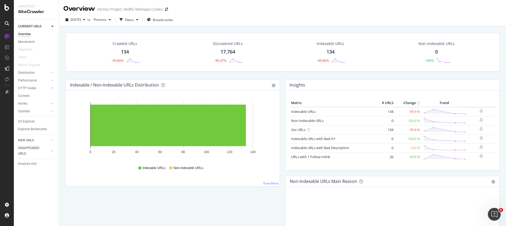
click at [224, 44] on div "Discovered URLs" at bounding box center [228, 43] width 30 height 5
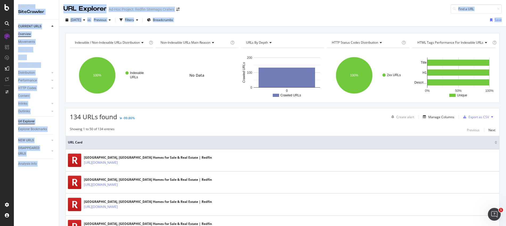
click at [20, 34] on div "Overview" at bounding box center [24, 34] width 13 height 6
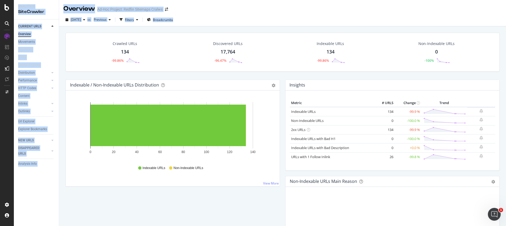
click at [276, 47] on div "Discovered URLs 17,764 -96.47%" at bounding box center [227, 52] width 103 height 28
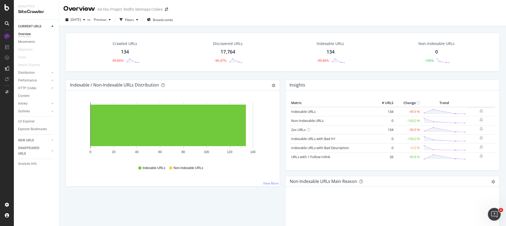
click at [270, 49] on div "Discovered URLs 17,764 -96.47%" at bounding box center [227, 52] width 103 height 28
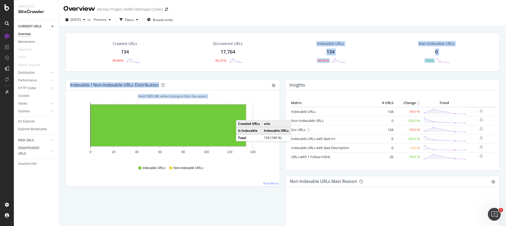
drag, startPoint x: 251, startPoint y: 72, endPoint x: 242, endPoint y: 109, distance: 38.4
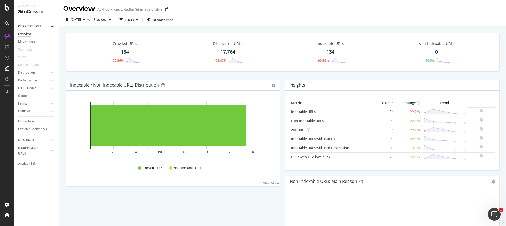
click at [243, 43] on div "Discovered URLs 17,764 -96.47%" at bounding box center [228, 52] width 40 height 28
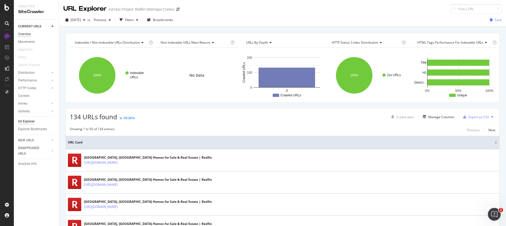
click at [18, 34] on div "Overview" at bounding box center [24, 34] width 13 height 6
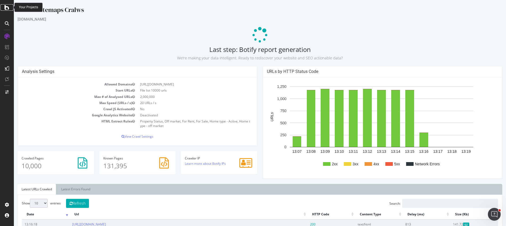
click at [6, 9] on icon at bounding box center [7, 7] width 5 height 6
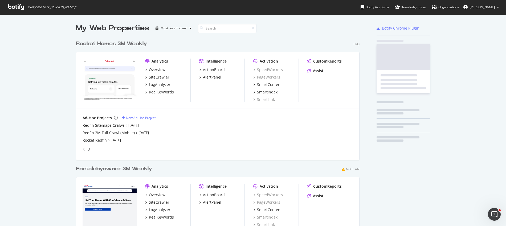
scroll to position [222, 498]
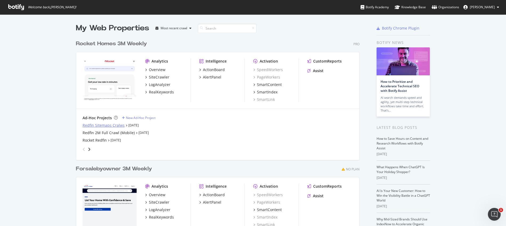
click at [83, 124] on div "Redfin Sitemaps Cralws" at bounding box center [104, 125] width 42 height 5
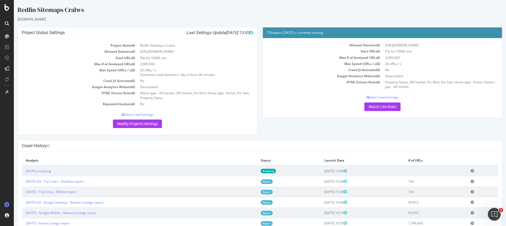
click at [473, 170] on icon at bounding box center [472, 171] width 3 height 4
click at [454, 177] on link "Add name" at bounding box center [452, 178] width 43 height 7
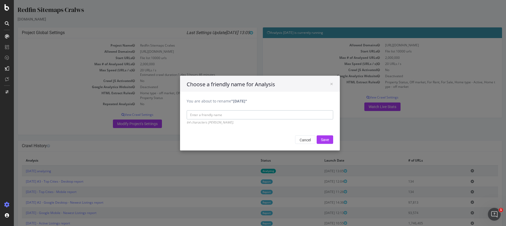
click at [252, 115] on input "You are about to rename "[DATE]"" at bounding box center [260, 114] width 146 height 9
type input "10K Newest Mobile"
click at [324, 142] on input "Save" at bounding box center [325, 139] width 17 height 9
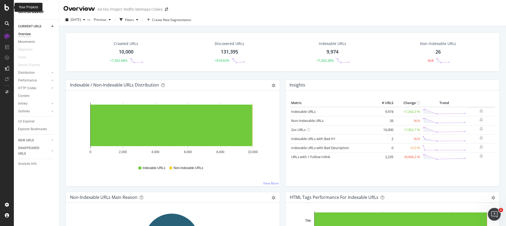
click at [9, 7] on icon at bounding box center [7, 7] width 5 height 6
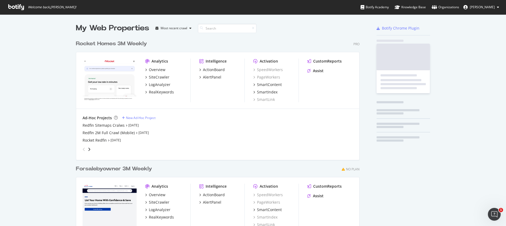
scroll to position [222, 498]
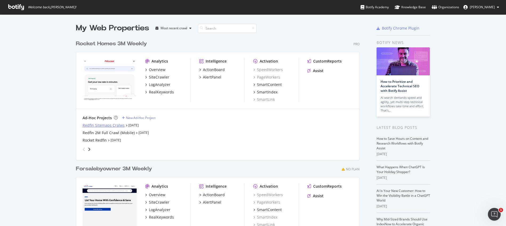
click at [95, 124] on div "Redfin Sitemaps Cralws" at bounding box center [104, 125] width 42 height 5
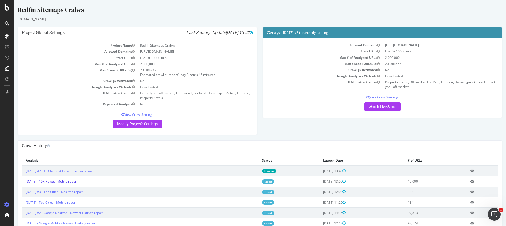
click at [63, 182] on link "2025 Sep. 15th - 10K Newest Mobile report" at bounding box center [52, 181] width 52 height 5
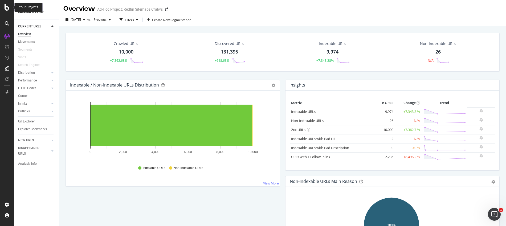
click at [7, 8] on icon at bounding box center [7, 7] width 5 height 6
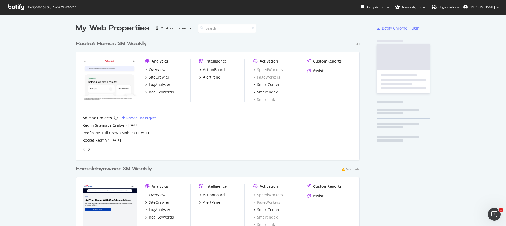
scroll to position [222, 498]
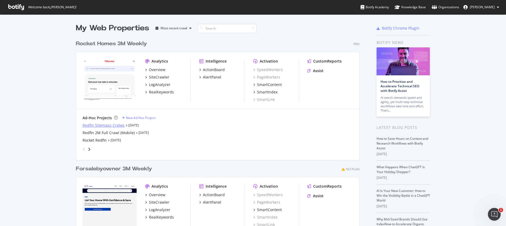
click at [92, 124] on div "Redfin Sitemaps Cralws" at bounding box center [104, 125] width 42 height 5
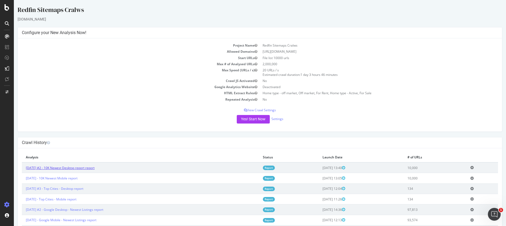
click at [87, 168] on link "[DATE] #2 - 10K Newest Desktop report report" at bounding box center [60, 168] width 69 height 5
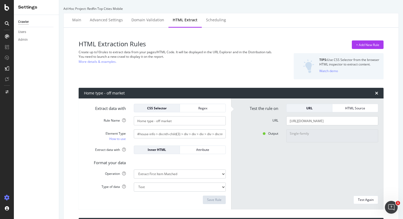
scroll to position [671, 0]
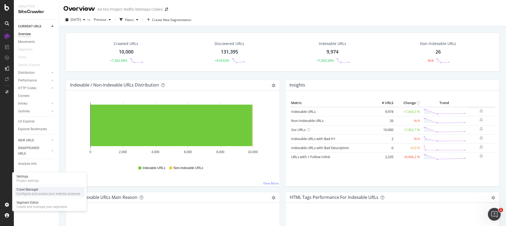
click at [27, 195] on div "Configure and access your website analyses" at bounding box center [49, 194] width 64 height 4
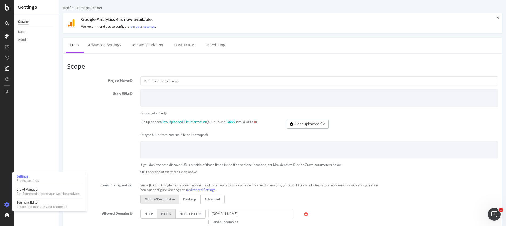
click at [190, 196] on label "Desktop" at bounding box center [190, 199] width 22 height 9
click at [59, 0] on input "Desktop" at bounding box center [59, 0] width 0 height 0
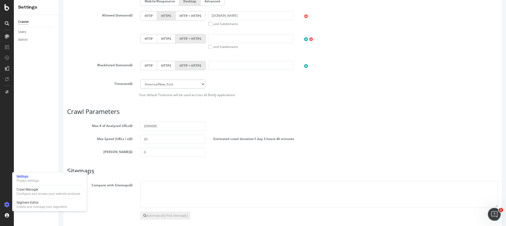
scroll to position [224, 0]
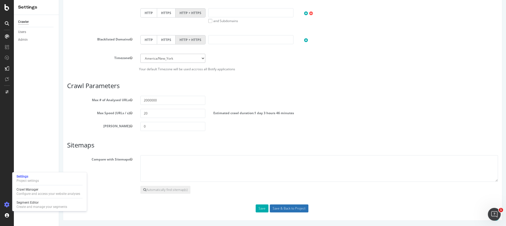
click at [279, 210] on input "Save & Back to Project" at bounding box center [289, 209] width 39 height 8
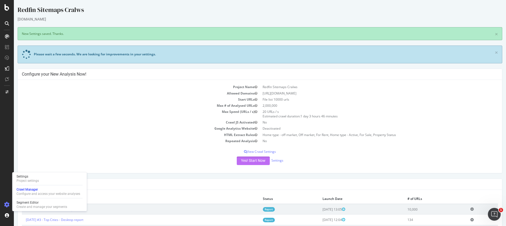
click at [248, 163] on button "Yes! Start Now" at bounding box center [253, 161] width 33 height 9
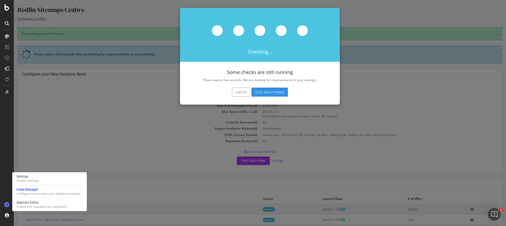
click at [266, 94] on button "Start Now Anyway" at bounding box center [269, 92] width 36 height 9
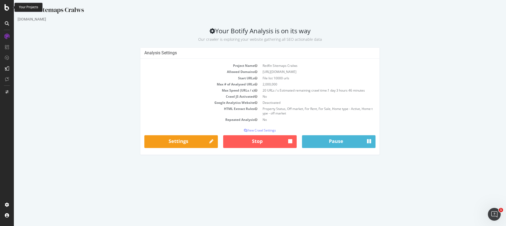
click at [6, 10] on icon at bounding box center [7, 7] width 5 height 6
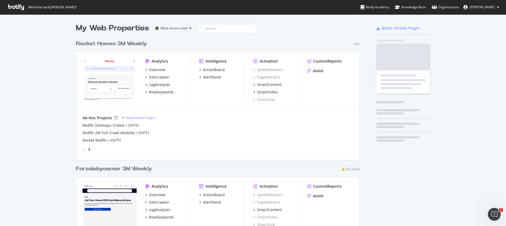
scroll to position [222, 498]
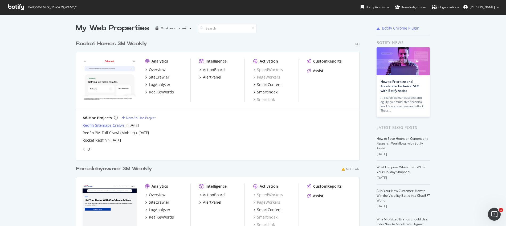
click at [92, 125] on div "Redfin Sitemaps Cralws" at bounding box center [104, 125] width 42 height 5
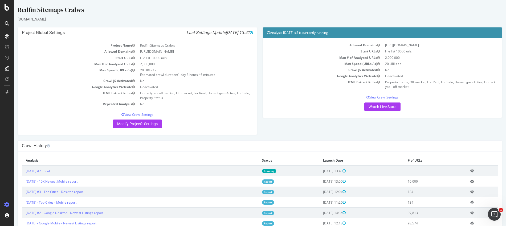
drag, startPoint x: 115, startPoint y: 183, endPoint x: 51, endPoint y: 181, distance: 63.7
click at [51, 181] on td "2025 Sep. 15th - 10K Newest Mobile report" at bounding box center [140, 181] width 236 height 10
copy link "10K Newest Mobile report"
click at [470, 171] on icon at bounding box center [471, 171] width 3 height 4
click at [455, 179] on link "Add name" at bounding box center [452, 178] width 43 height 7
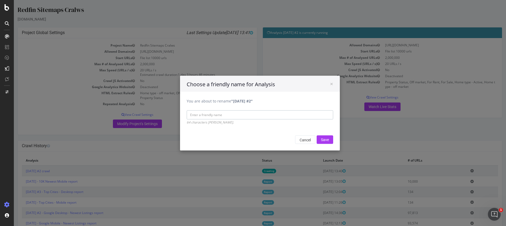
paste input "10K Newest Mobile report"
drag, startPoint x: 217, startPoint y: 115, endPoint x: 208, endPoint y: 114, distance: 8.6
click at [207, 113] on input "10K Newest Mobile report" at bounding box center [260, 114] width 146 height 9
type input "10K Newest Desktop report"
click at [325, 140] on input "Save" at bounding box center [325, 139] width 17 height 9
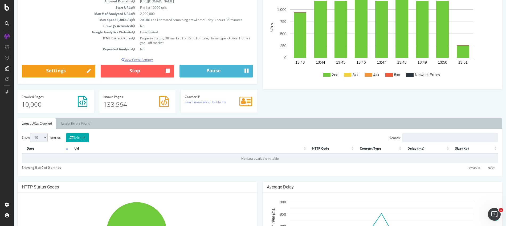
scroll to position [69, 0]
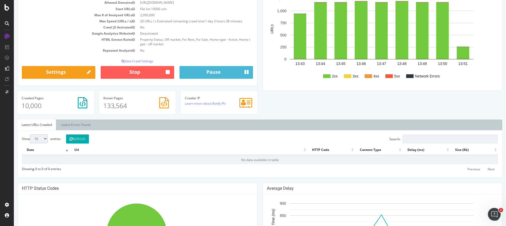
click at [6, 11] on div at bounding box center [7, 113] width 14 height 226
click at [7, 7] on icon at bounding box center [7, 7] width 5 height 6
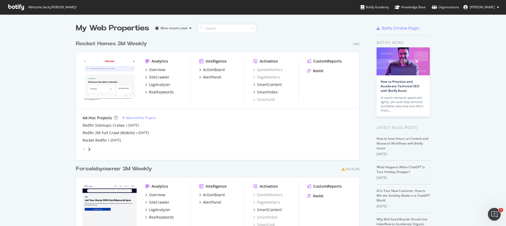
scroll to position [222, 498]
click at [91, 126] on div "Redfin Sitemaps Cralws" at bounding box center [104, 125] width 42 height 5
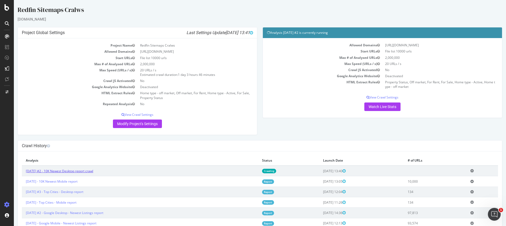
click at [78, 171] on link "2025 Sep. 15th #2 - 10K Newest Desktop report crawl" at bounding box center [59, 171] width 67 height 5
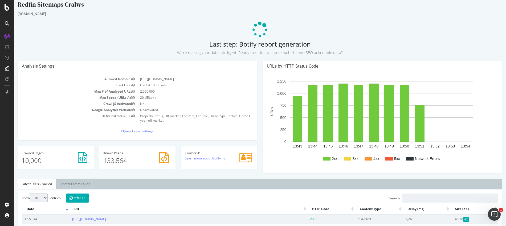
scroll to position [6, 0]
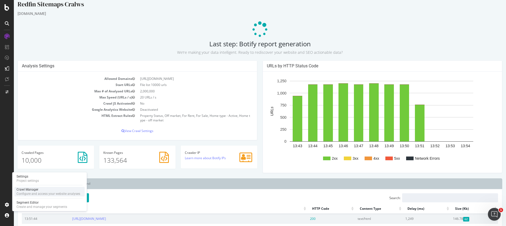
click at [34, 196] on div "Crawl Manager Configure and access your website analyses" at bounding box center [49, 192] width 70 height 10
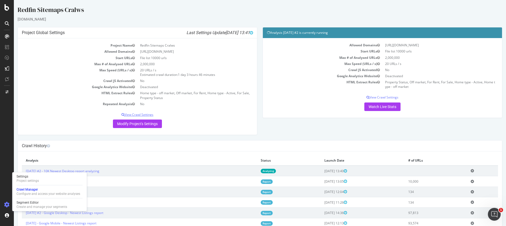
click at [144, 115] on p "View Crawl Settings" at bounding box center [137, 114] width 231 height 5
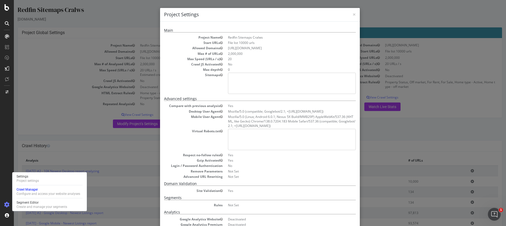
click at [124, 134] on div "× Close Project Settings Main Project Name Redfin Sitemaps Cralws Start URLs Fi…" at bounding box center [260, 113] width 492 height 226
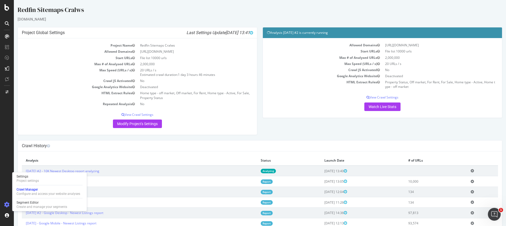
click at [187, 127] on p "Modify Project's Settings" at bounding box center [137, 124] width 231 height 9
click at [60, 122] on p "Modify Project's Settings" at bounding box center [137, 124] width 231 height 9
click at [86, 159] on th "Analysis" at bounding box center [139, 161] width 235 height 10
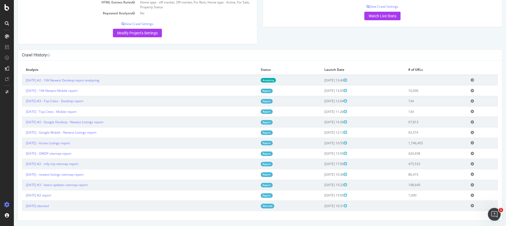
scroll to position [81, 0]
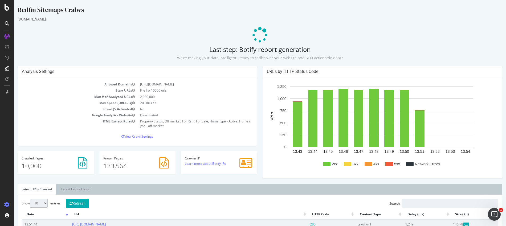
click at [8, 204] on icon at bounding box center [6, 204] width 5 height 5
click at [5, 204] on icon at bounding box center [6, 204] width 5 height 5
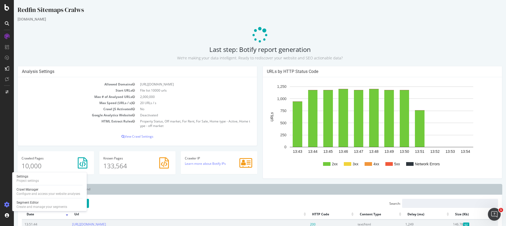
click at [6, 204] on icon at bounding box center [6, 204] width 5 height 5
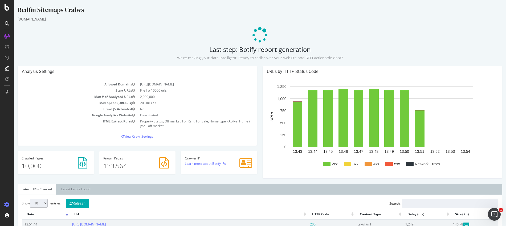
click at [6, 204] on icon at bounding box center [6, 204] width 5 height 5
click at [6, 203] on icon at bounding box center [6, 204] width 5 height 5
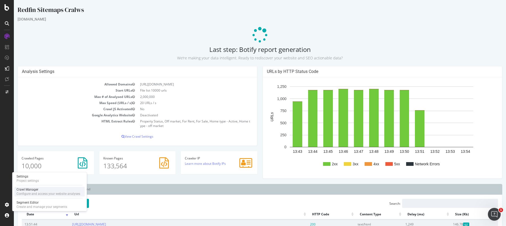
click at [33, 196] on div "Crawl Manager Configure and access your website analyses" at bounding box center [49, 192] width 70 height 10
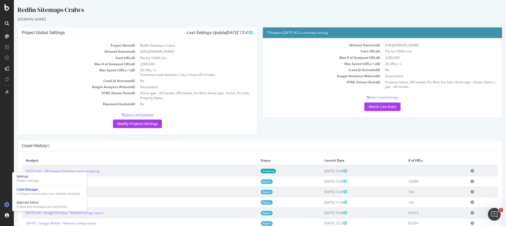
click at [139, 115] on p "View Crawl Settings" at bounding box center [137, 114] width 231 height 5
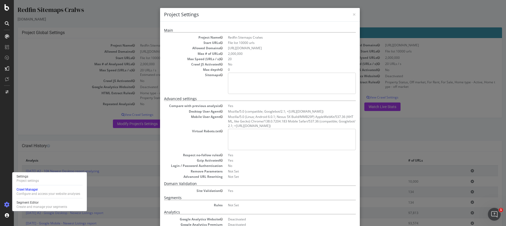
click at [354, 15] on div "× Close Project Settings" at bounding box center [260, 15] width 200 height 14
click at [353, 15] on span "×" at bounding box center [354, 14] width 3 height 7
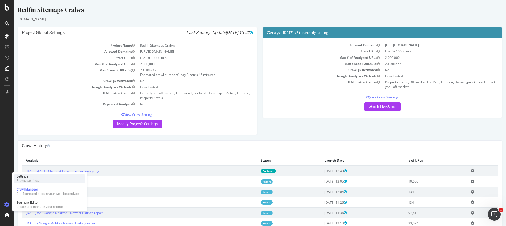
click at [34, 180] on div "Project settings" at bounding box center [28, 181] width 22 height 4
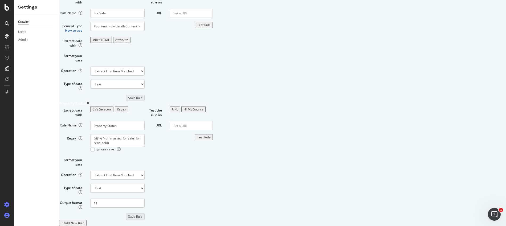
scroll to position [679, 0]
click at [213, 121] on input "URL" at bounding box center [191, 125] width 43 height 9
paste input "https://www.redfin.com/TN/Nashville/2708-W-Linden-Ave-37212/home/107977241"
type input "https://www.redfin.com/TN/Nashville/2708-W-Linden-Ave-37212/home/107977241"
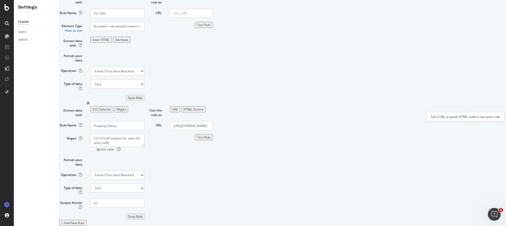
scroll to position [0, 0]
click at [211, 135] on div "Test Rule" at bounding box center [204, 137] width 14 height 5
click at [111, 107] on div "CSS Selector" at bounding box center [101, 109] width 19 height 5
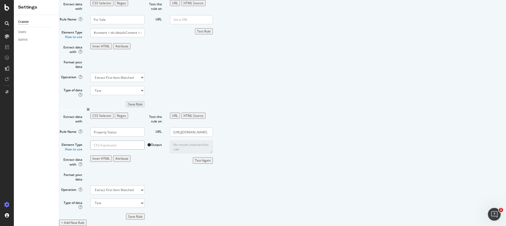
click at [145, 141] on input "Element Type How to use" at bounding box center [117, 145] width 54 height 9
paste input ".ListingStatusBannerSection, .status-banner"
type input ".ListingStatusBannerSection, .status-banner"
click at [142, 214] on div "Save Rule" at bounding box center [135, 216] width 14 height 5
click at [211, 141] on div "Test Rule" at bounding box center [204, 143] width 14 height 5
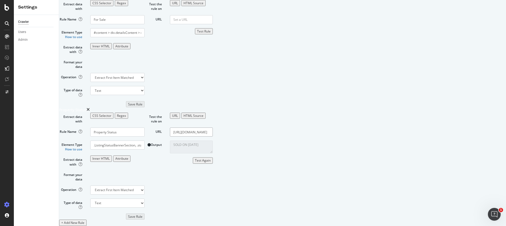
click at [213, 128] on input "https://www.redfin.com/TN/Nashville/2708-W-Linden-Ave-37212/home/107977241" at bounding box center [191, 132] width 43 height 9
paste input "801-Natchez-Trce-37212/home/108084978"
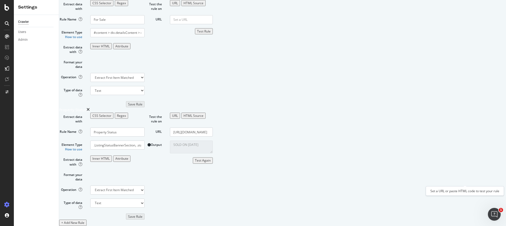
click at [211, 163] on div "Test Again" at bounding box center [203, 160] width 16 height 5
click at [213, 128] on input "https://www.redfin.com/TN/Nashville/2801-Natchez-Trce-37212/home/108084978" at bounding box center [191, 132] width 43 height 9
paste input "MA/Chicopee/75-Madison-St-01020/home/1614319"
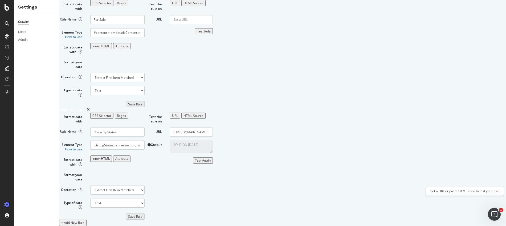
click at [211, 163] on div "Test Again" at bounding box center [203, 160] width 16 height 5
click at [213, 128] on input "https://www.redfin.com/MA/Chicopee/75-Madison-St-01020/home/16143198" at bounding box center [191, 132] width 43 height 9
paste input "TN/Nashville/2801-Natchez-Trce-37212/home/10808497"
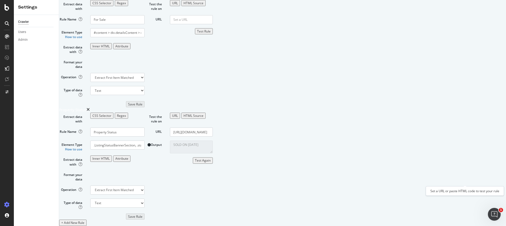
click at [211, 163] on div "Test Again" at bounding box center [203, 160] width 16 height 5
drag, startPoint x: 427, startPoint y: 113, endPoint x: 356, endPoint y: 113, distance: 71.1
click at [213, 141] on textarea "OFF MARKET— SOLD OCT 2006 FOR $338,000" at bounding box center [191, 147] width 43 height 13
click at [213, 128] on input "https://www.redfin.com/TN/Nashville/2801-Natchez-Trce-37212/home/108084978" at bounding box center [191, 132] width 43 height 9
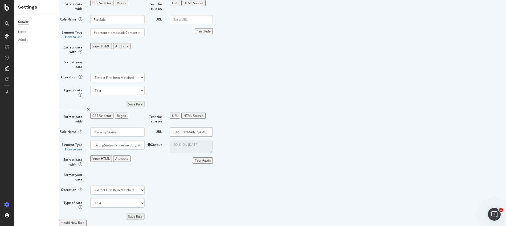
click at [213, 128] on input "https://www.redfin.com/TN/Nashville/2801-Natchez-Trce-37212/home/108084978" at bounding box center [191, 132] width 43 height 9
paste input "708-W-Linden-Ave-37212/home/107977241"
type input "https://www.redfin.com/TN/Nashville/2708-W-Linden-Ave-37212/home/107977241"
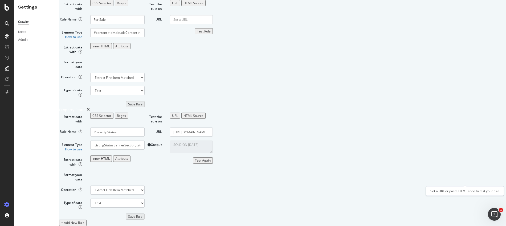
click at [211, 163] on div "Test Again" at bounding box center [203, 160] width 16 height 5
click at [217, 141] on div "SOLD ON JUN 5, 2025" at bounding box center [191, 147] width 51 height 13
drag, startPoint x: 392, startPoint y: 117, endPoint x: 356, endPoint y: 113, distance: 36.7
click at [213, 141] on textarea "SOLD ON JUN 5, 2025" at bounding box center [191, 147] width 43 height 13
drag, startPoint x: 241, startPoint y: 115, endPoint x: 144, endPoint y: 111, distance: 97.1
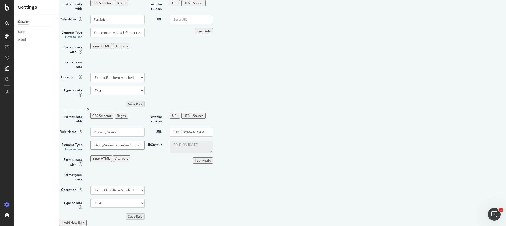
click at [144, 141] on div "Element Type How to use .ListingStatusBannerSection, .status-banner" at bounding box center [101, 146] width 93 height 11
click at [128, 156] on div "Attribute" at bounding box center [121, 158] width 13 height 5
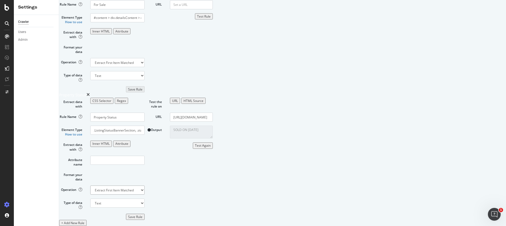
click at [145, 186] on select "Extract First Item Matched Extract First 3 Items Matched Count Number of Occure…" at bounding box center [117, 190] width 54 height 9
click at [145, 199] on select "Text Integer number Floating point number Date" at bounding box center [117, 203] width 54 height 9
click at [110, 141] on div "Inner HTML" at bounding box center [100, 143] width 17 height 5
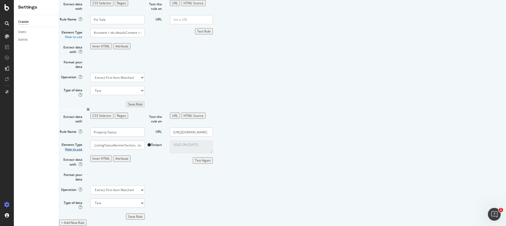
click at [82, 147] on link "How to use" at bounding box center [73, 149] width 17 height 5
click at [126, 113] on div "Regex" at bounding box center [121, 115] width 9 height 5
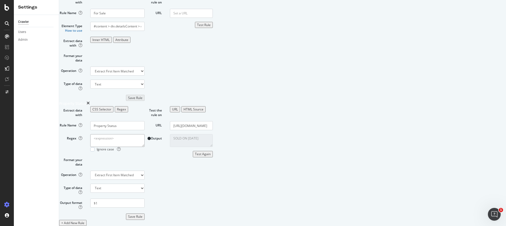
paste textarea "(?is)<div[^>]*class="(?:ListingStatusBannerSection|status-banner)[^"]*"[^>]*>[^…"
click at [142, 214] on div "Save Rule" at bounding box center [135, 216] width 14 height 5
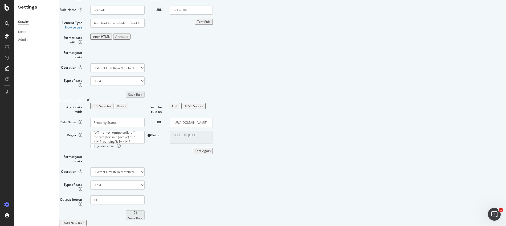
scroll to position [14, 0]
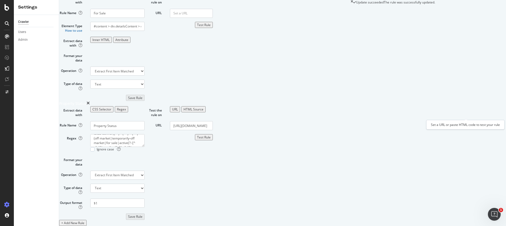
click at [211, 135] on div "Test Rule" at bounding box center [204, 137] width 14 height 5
click at [145, 134] on textarea "(?is)<div[^>]*class="(?:ListingStatusBannerSection|status-banner)[^"]*"[^>]*>[^…" at bounding box center [117, 140] width 54 height 13
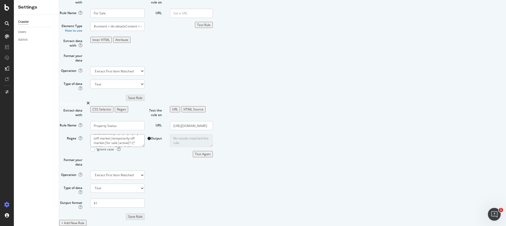
click at [145, 134] on textarea "(?is)<div[^>]*class="(?:ListingStatusBannerSection|status-banner)[^"]*"[^>]*>[^…" at bounding box center [117, 140] width 54 height 13
drag, startPoint x: 235, startPoint y: 128, endPoint x: 138, endPoint y: 118, distance: 97.2
click at [138, 134] on div "Regex (?is)<div[^>]*class="(?:ListingStatusBannerSection|status-banner)[^"]*"[^…" at bounding box center [101, 142] width 93 height 17
type textarea "(?is)<div[^>]*class="(?:ListingStatusBannerSection|status-banner)[^"]*"[^>]*>[^…"
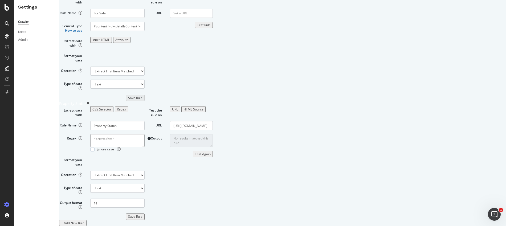
paste textarea "(?i)off market|temporarily-off market|for sale|active|pending|contingent|under …"
type textarea "(?i)off market|temporarily-off market|for sale|active|pending|contingent|under …"
click at [142, 214] on div "Save Rule" at bounding box center [135, 216] width 14 height 5
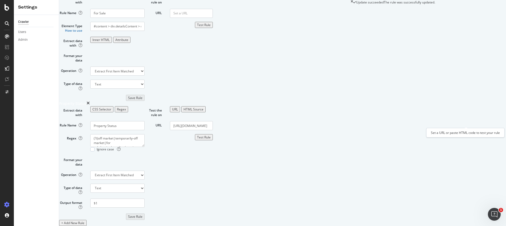
click at [211, 135] on div "Test Rule" at bounding box center [204, 137] width 14 height 5
click at [213, 121] on input "https://www.redfin.com/TN/Nashville/2708-W-Linden-Ave-37212/home/107977241" at bounding box center [191, 125] width 43 height 9
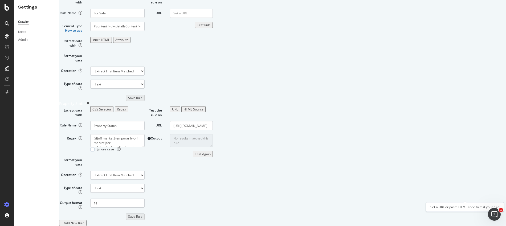
click at [211, 156] on div "Test Again" at bounding box center [203, 154] width 16 height 5
click at [145, 199] on input "$1" at bounding box center [117, 203] width 54 height 9
click at [145, 125] on form "Extract data with CSS Selector Regex Rule Name Property Status Regex (?i)off ma…" at bounding box center [101, 163] width 85 height 114
drag, startPoint x: 184, startPoint y: 93, endPoint x: 156, endPoint y: 94, distance: 28.0
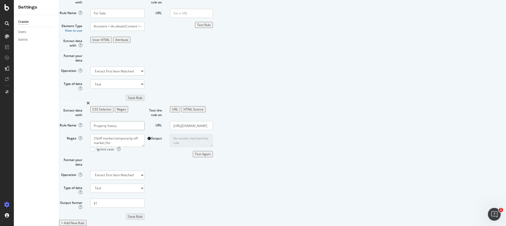
click at [138, 121] on div "Rule Name Property Status" at bounding box center [101, 125] width 93 height 9
click at [90, 101] on icon "times" at bounding box center [88, 103] width 3 height 5
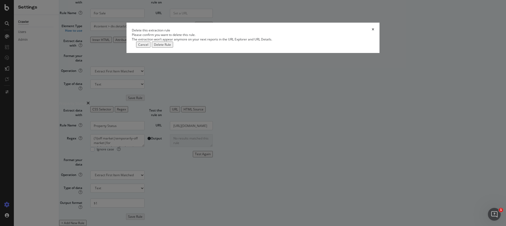
click at [171, 47] on div "Delete Rule" at bounding box center [162, 44] width 17 height 5
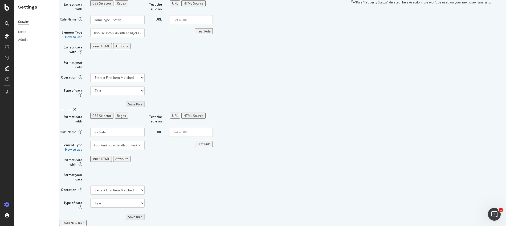
scroll to position [540, 0]
click at [84, 221] on div "+ Add New Rule" at bounding box center [72, 223] width 23 height 5
paste input "Property Status"
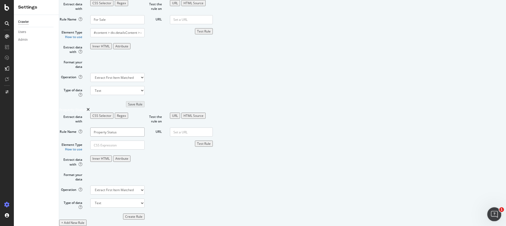
type input "Property Status"
click at [126, 113] on div "Regex" at bounding box center [121, 115] width 9 height 5
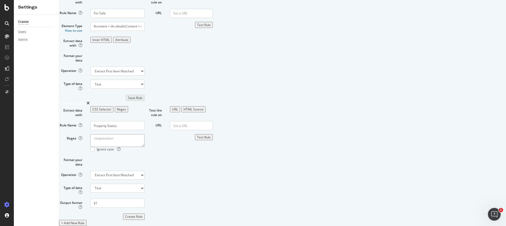
click at [145, 134] on textarea "Regex" at bounding box center [117, 140] width 54 height 13
paste textarea "(?i)\b(off[ -]?market|temporarily[- ]off[ -]?market|for[ ]sale|active(?:[^<]*?)…"
type textarea "(?i)\b(off[ -]?market|temporarily[- ]off[ -]?market|for[ ]sale|active(?:[^<]*?)…"
click at [142, 214] on div "Create Rule" at bounding box center [133, 216] width 17 height 5
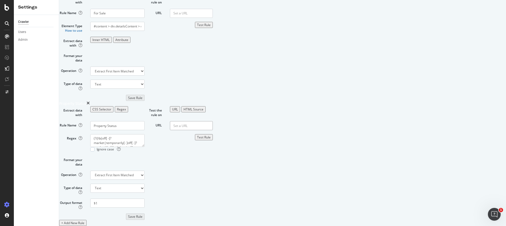
click at [213, 121] on input "URL" at bounding box center [191, 125] width 43 height 9
paste input "https://www.redfin.com/TN/Nashville/2708-W-Linden-Ave-37212/home/107977241"
click at [211, 135] on div "Test Rule" at bounding box center [204, 137] width 14 height 5
click at [213, 121] on input "https://www.redfin.com/TN/Nashville/2708-W-Linden-Ave-37212/home/107977241" at bounding box center [191, 125] width 43 height 9
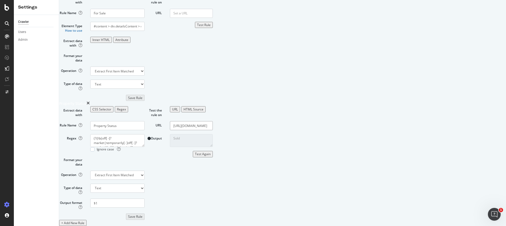
click at [213, 121] on input "https://www.redfin.com/TN/Nashville/2708-W-Linden-Ave-37212/home/107977241" at bounding box center [191, 125] width 43 height 9
paste input "801-Natchez-Trce-37212/home/108084978"
type input "https://www.redfin.com/TN/Nashville/2801-Natchez-Trce-37212/home/108084978"
click at [211, 156] on div "Test Again" at bounding box center [203, 154] width 16 height 5
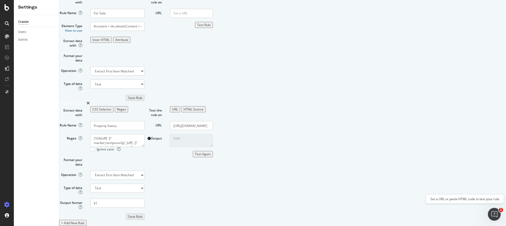
scroll to position [0, 0]
click at [211, 156] on div "Test Again" at bounding box center [203, 154] width 16 height 5
drag, startPoint x: 166, startPoint y: 172, endPoint x: 141, endPoint y: 171, distance: 25.6
click at [141, 130] on div "Rule Name Property Status" at bounding box center [101, 125] width 93 height 9
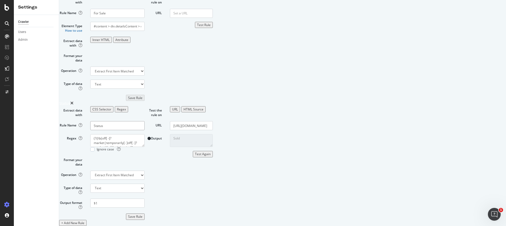
click at [145, 130] on input "Status" at bounding box center [117, 125] width 54 height 9
type input "Status For Sale"
click at [111, 112] on div "CSS Selector" at bounding box center [101, 109] width 19 height 5
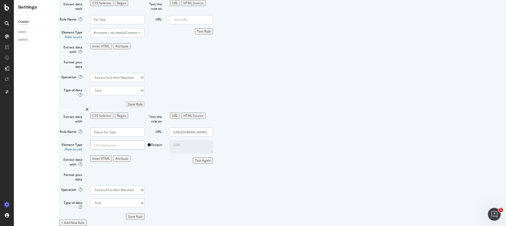
click at [145, 150] on input "Element Type How to use" at bounding box center [117, 145] width 54 height 9
paste input ".ListingStatusBannerSection.addressBannerRevamp"
type input ".ListingStatusBannerSection.addressBannerRevamp"
click at [213, 137] on input "https://www.redfin.com/TN/Nashville/2801-Natchez-Trce-37212/home/108084978" at bounding box center [191, 132] width 43 height 9
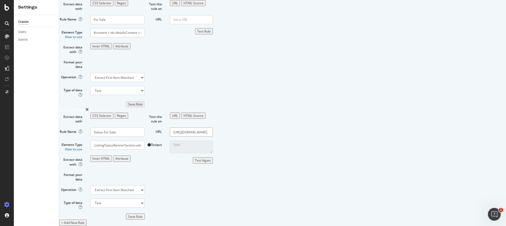
click at [213, 137] on input "https://www.redfin.com/TN/Nashville/2801-Natchez-Trce-37212/home/108084978" at bounding box center [191, 132] width 43 height 9
click at [142, 214] on div "Save Rule" at bounding box center [135, 216] width 14 height 5
click at [213, 128] on input "https://www.redfin.com/TN/Nashville/2801-Natchez-Trce-37212/home/108084978" at bounding box center [191, 132] width 43 height 9
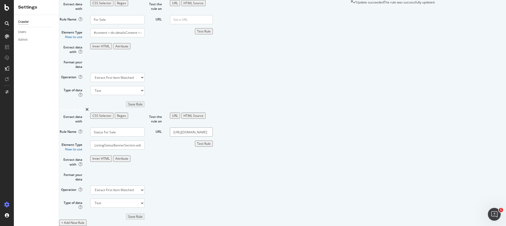
click at [213, 128] on input "https://www.redfin.com/TN/Nashville/2801-Natchez-Trce-37212/home/108084978" at bounding box center [191, 132] width 43 height 9
paste input "MA/Chicopee/75-Madison-St-01020/home/1614319"
type input "https://www.redfin.com/MA/Chicopee/75-Madison-St-01020/home/16143198"
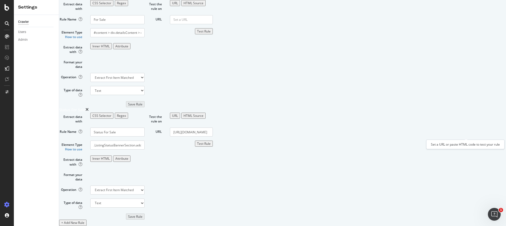
click at [211, 141] on div "Test Rule" at bounding box center [204, 143] width 14 height 5
click at [213, 24] on input "URL" at bounding box center [191, 19] width 43 height 9
paste input "https://www.redfin.com/MA/Chicopee/75-Madison-St-01020/home/16143198"
type input "https://www.redfin.com/MA/Chicopee/75-Madison-St-01020/home/16143198"
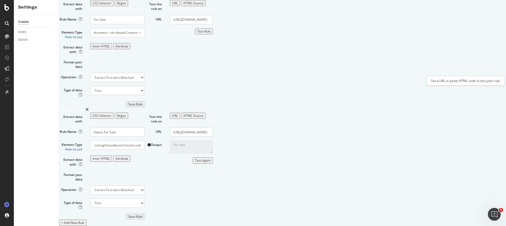
click at [211, 34] on div "Test Rule" at bounding box center [204, 31] width 14 height 5
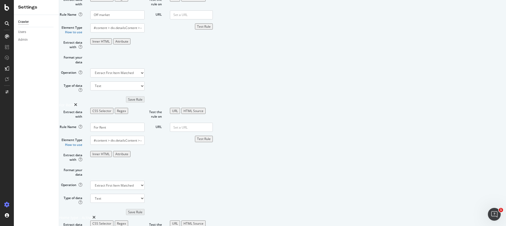
scroll to position [143, 0]
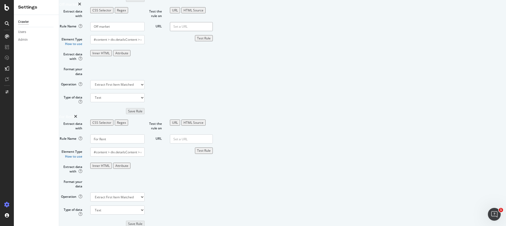
click at [213, 31] on input "URL" at bounding box center [191, 26] width 43 height 9
paste input "https://www.redfin.com/TN/Nashville/2801-Natchez-Trce-37212/home/108084978"
click at [211, 40] on div "Test Rule" at bounding box center [204, 38] width 14 height 5
click at [213, 31] on input "https://www.redfin.com/TN/Nashville/2801-Natchez-Trce-37212/home/108084978" at bounding box center [191, 26] width 43 height 9
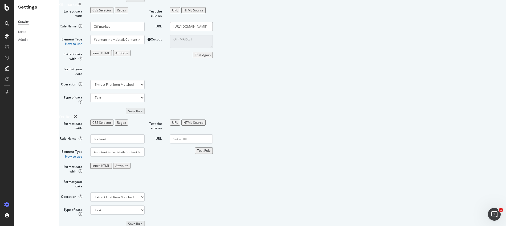
click at [213, 31] on input "https://www.redfin.com/TN/Nashville/2801-Natchez-Trce-37212/home/108084978" at bounding box center [191, 26] width 43 height 9
paste input "708-W-Linden-Ave-37212/home/107977241"
type input "https://www.redfin.com/TN/Nashville/2708-W-Linden-Ave-37212/home/107977241"
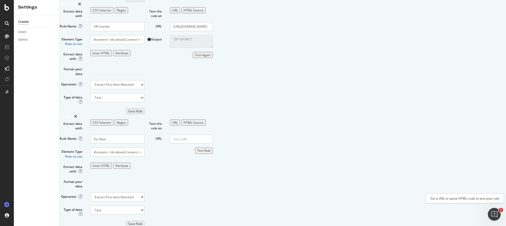
click at [213, 58] on button "Test Again" at bounding box center [203, 55] width 20 height 6
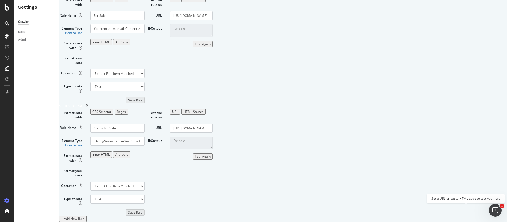
scroll to position [675, 0]
click at [89, 103] on icon "times" at bounding box center [86, 105] width 3 height 5
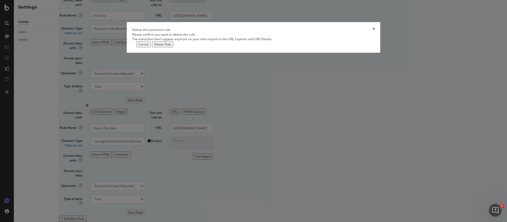
click at [171, 47] on div "Delete Rule" at bounding box center [162, 44] width 17 height 5
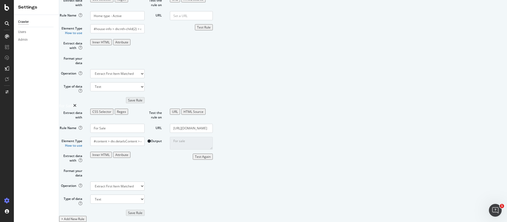
scroll to position [497, 0]
click at [213, 133] on input "https://www.redfin.com/MA/Chicopee/75-Madison-St-01020/home/16143198" at bounding box center [191, 128] width 43 height 9
paste input "TN/Nashville/2708-W-Linden-Ave-37212/home/107977241"
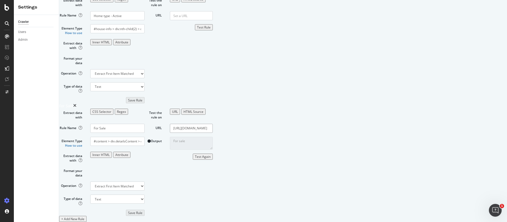
scroll to position [544, 0]
type input "https://www.redfin.com/TN/Nashville/2708-W-Linden-Ave-37212/home/107977241"
click at [211, 159] on div "Test Again" at bounding box center [203, 156] width 16 height 5
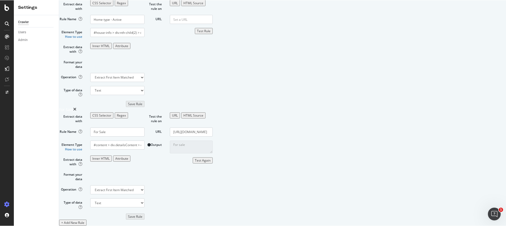
scroll to position [540, 0]
click at [5, 7] on icon at bounding box center [7, 7] width 5 height 6
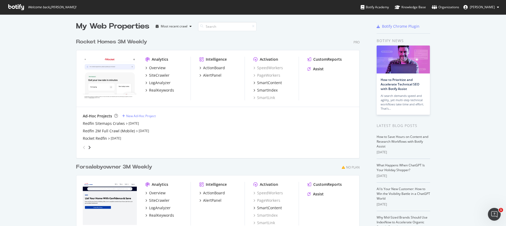
scroll to position [5, 0]
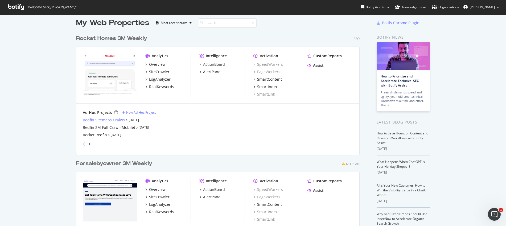
click at [89, 120] on div "Redfin Sitemaps Cralws" at bounding box center [104, 119] width 42 height 5
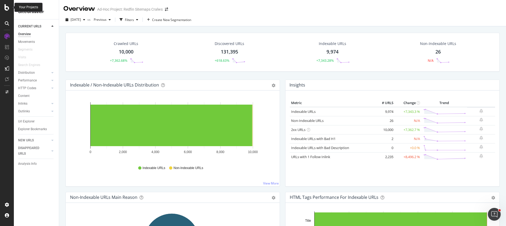
click at [10, 9] on div at bounding box center [7, 7] width 13 height 6
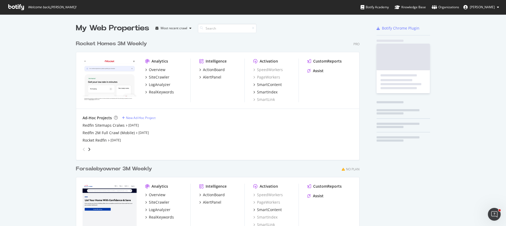
scroll to position [222, 498]
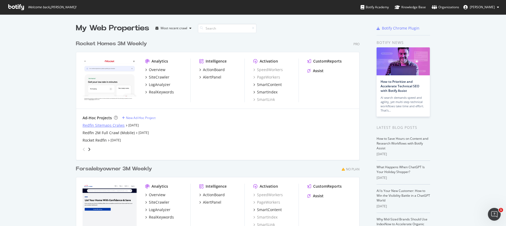
click at [90, 127] on div "Redfin Sitemaps Cralws" at bounding box center [104, 125] width 42 height 5
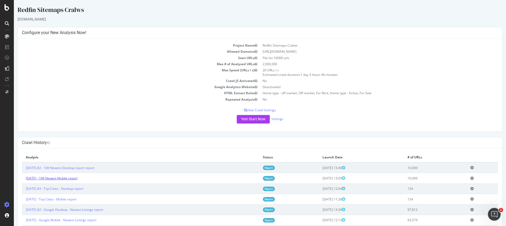
click at [69, 179] on link "[DATE] - 10K Newest Mobile report" at bounding box center [52, 178] width 52 height 5
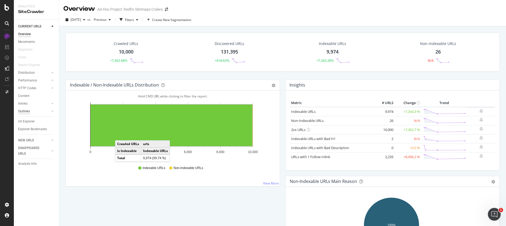
click at [29, 111] on div "Outlinks" at bounding box center [24, 112] width 12 height 6
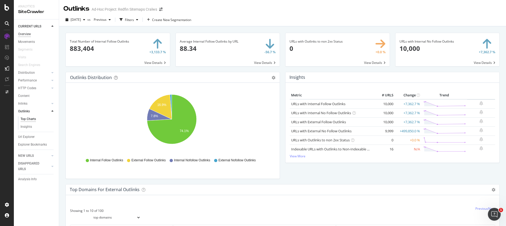
click at [29, 33] on div "Overview" at bounding box center [24, 34] width 13 height 6
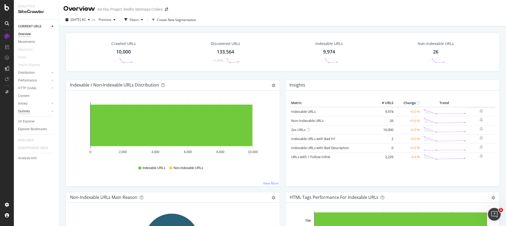
click at [24, 111] on div "Outlinks" at bounding box center [24, 112] width 12 height 6
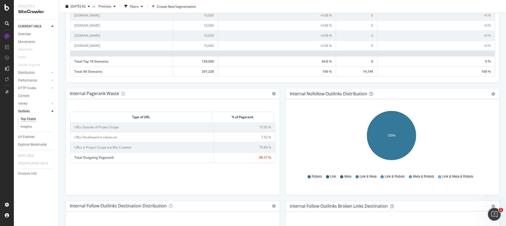
scroll to position [299, 0]
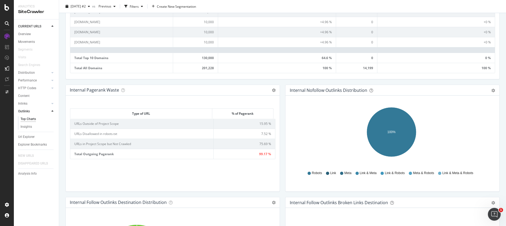
click at [256, 136] on td "7.52 %" at bounding box center [245, 134] width 62 height 10
click at [242, 133] on td "7.52 %" at bounding box center [245, 134] width 62 height 10
click at [124, 133] on td "URLs Disallowed in robots.txt" at bounding box center [141, 134] width 143 height 10
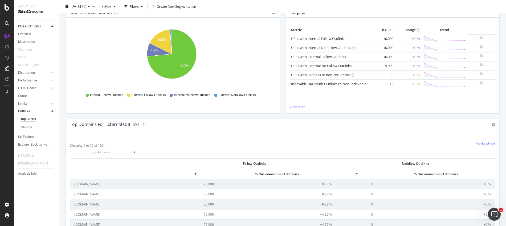
scroll to position [0, 0]
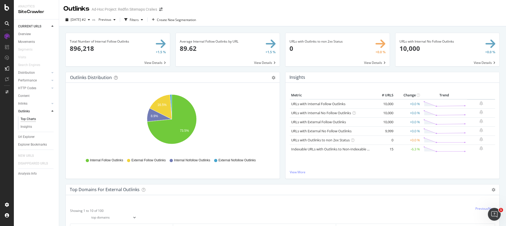
click at [79, 49] on span at bounding box center [118, 49] width 104 height 33
click at [157, 62] on span at bounding box center [118, 49] width 104 height 33
click at [111, 20] on span "Previous" at bounding box center [103, 19] width 15 height 5
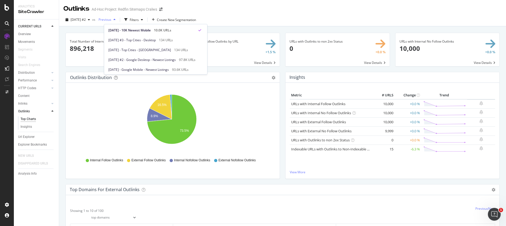
click at [111, 20] on span "Previous" at bounding box center [103, 19] width 15 height 5
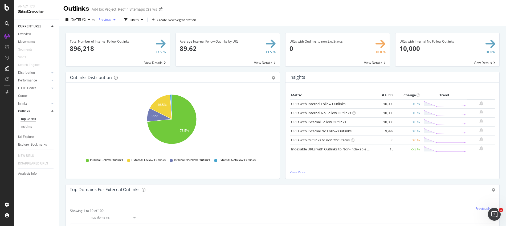
click at [111, 20] on span "Previous" at bounding box center [103, 19] width 15 height 5
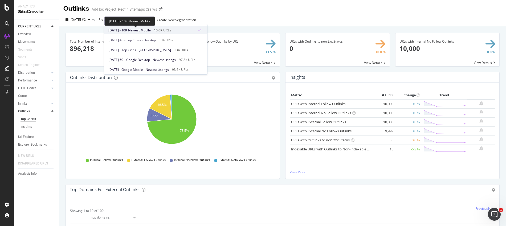
click at [118, 28] on span "2025 Sep. 15th - 10K Newest Mobile" at bounding box center [129, 30] width 42 height 5
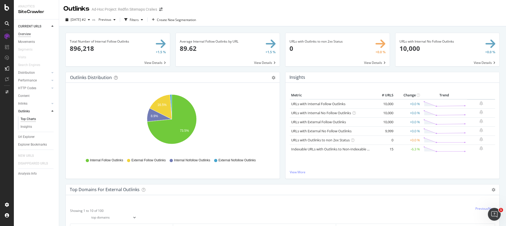
click at [28, 34] on div "Overview" at bounding box center [24, 34] width 13 height 6
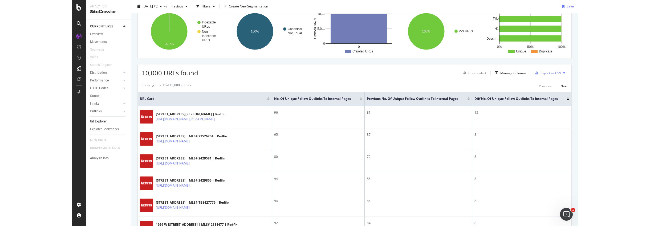
scroll to position [35, 0]
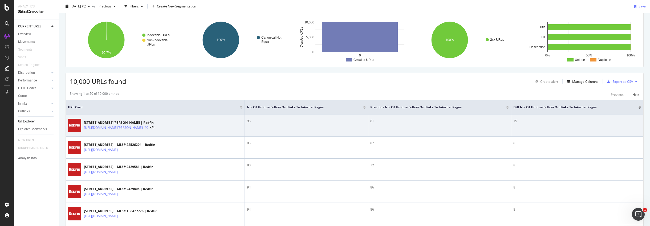
click at [148, 127] on icon at bounding box center [146, 127] width 3 height 3
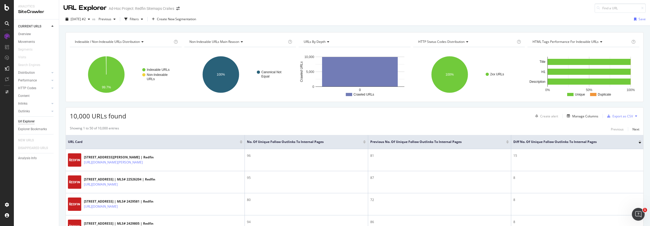
scroll to position [0, 0]
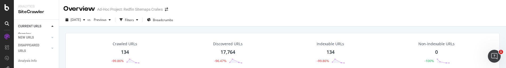
click at [143, 66] on div "Crawled URLs 134 -99.86%" at bounding box center [125, 52] width 40 height 28
